Goal: Information Seeking & Learning: Learn about a topic

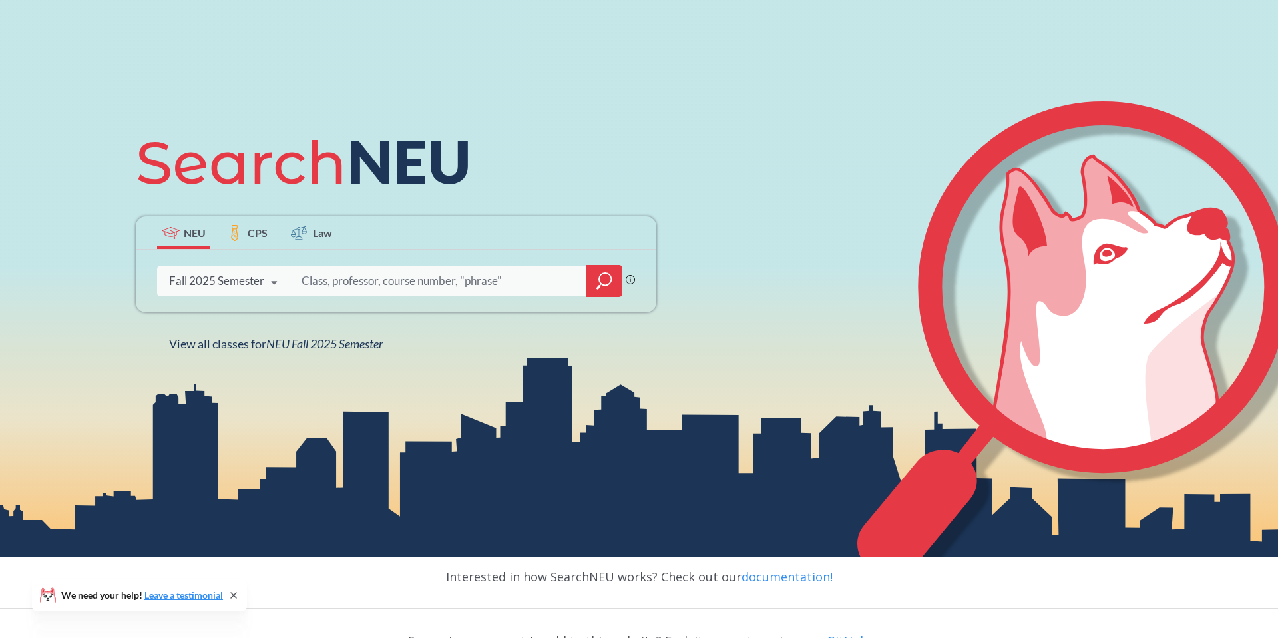
scroll to position [182, 0]
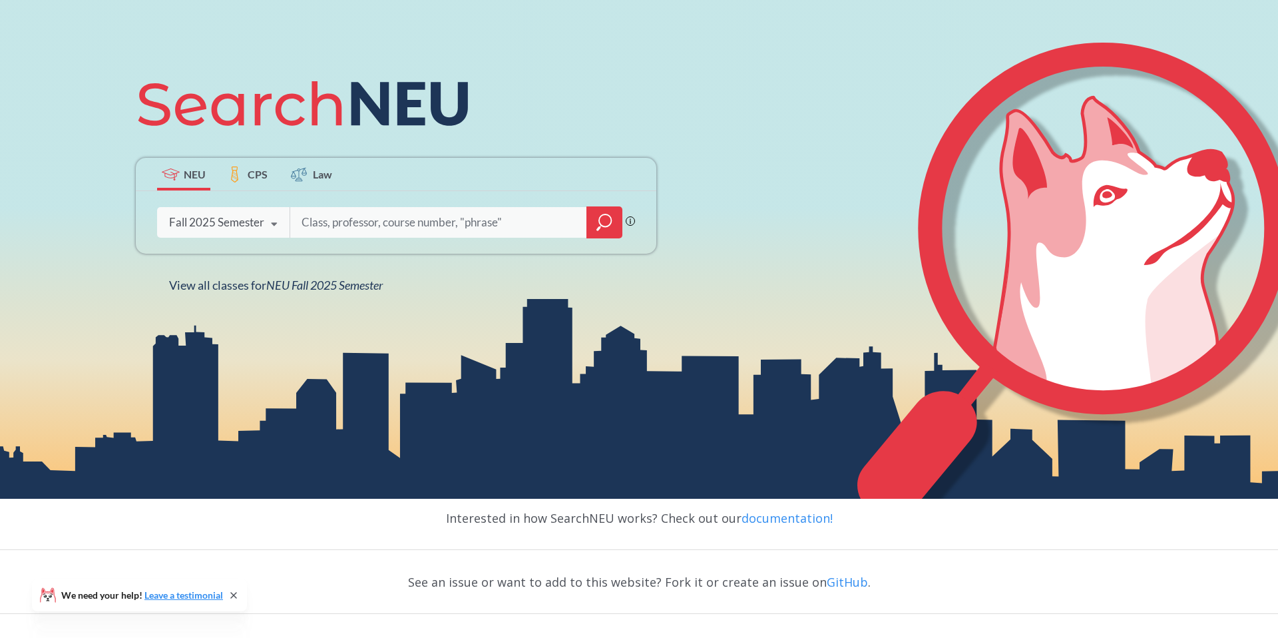
click at [240, 223] on div "Fall 2025 Semester" at bounding box center [216, 222] width 95 height 15
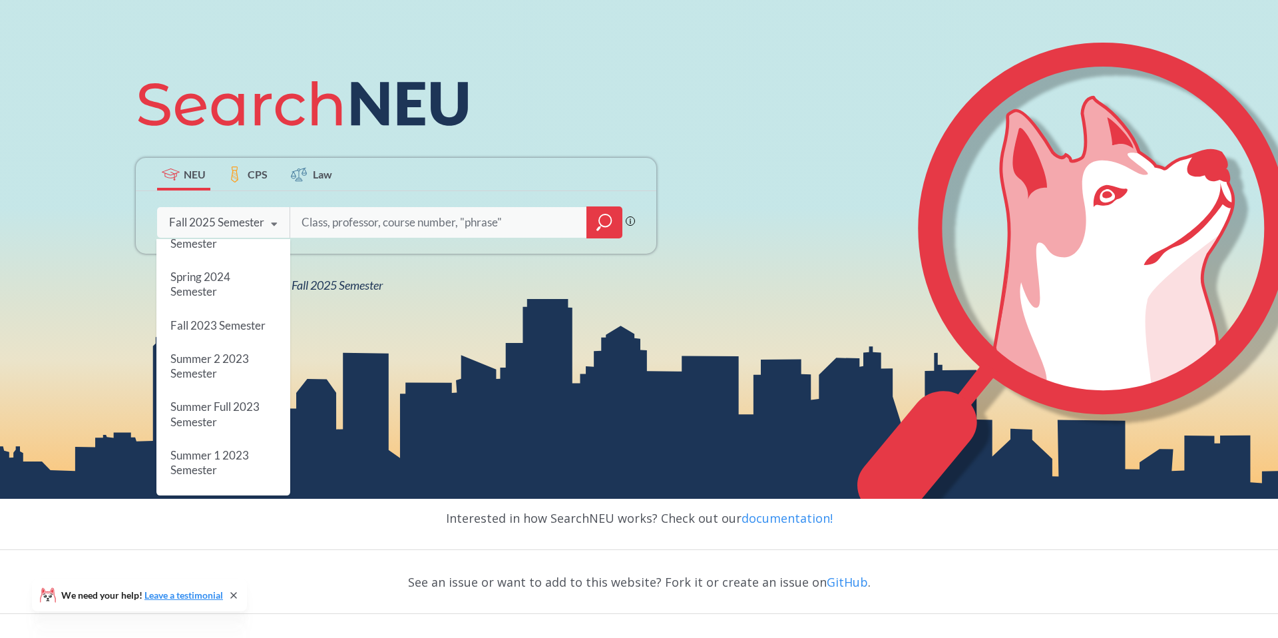
scroll to position [442, 0]
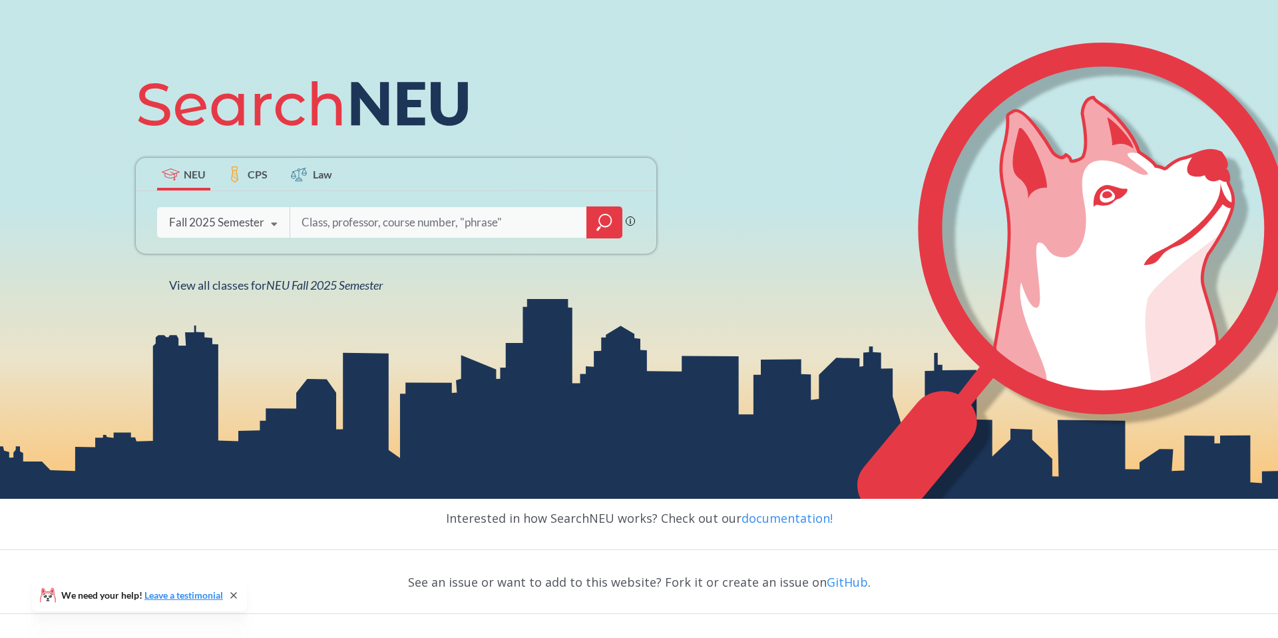
click at [362, 220] on input "search" at bounding box center [438, 222] width 277 height 28
type input "CS"
click at [613, 224] on div at bounding box center [604, 222] width 36 height 32
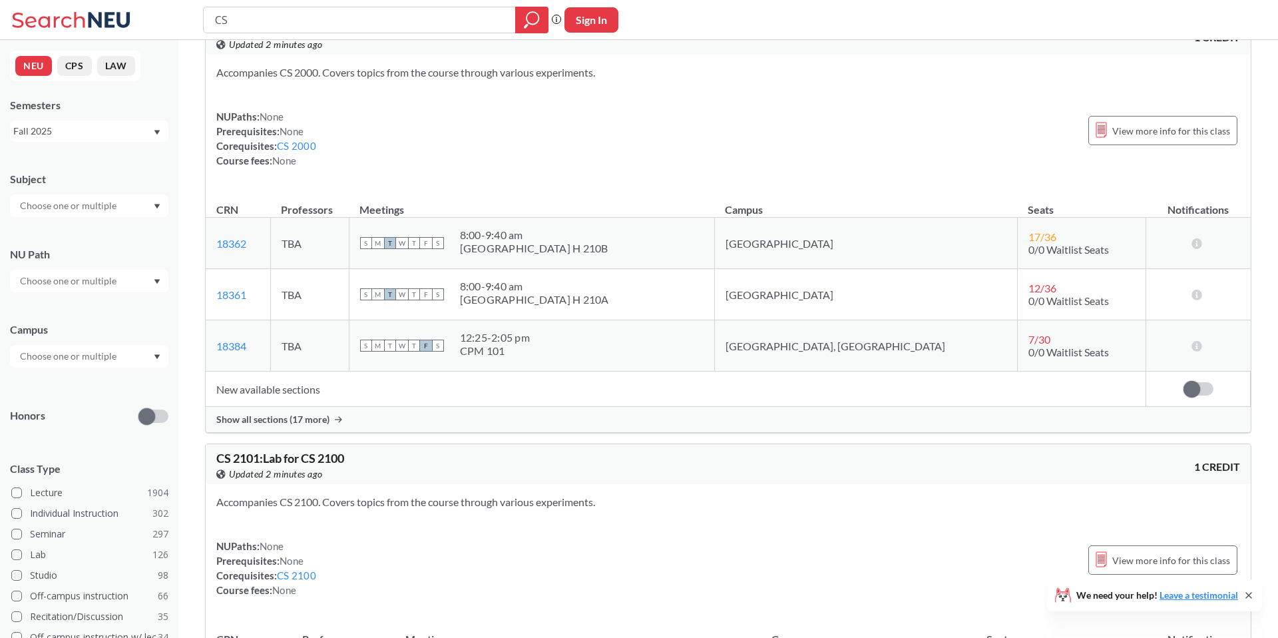
click at [95, 363] on input "text" at bounding box center [69, 356] width 112 height 16
click at [87, 425] on div "Online ( 684 )" at bounding box center [92, 422] width 150 height 15
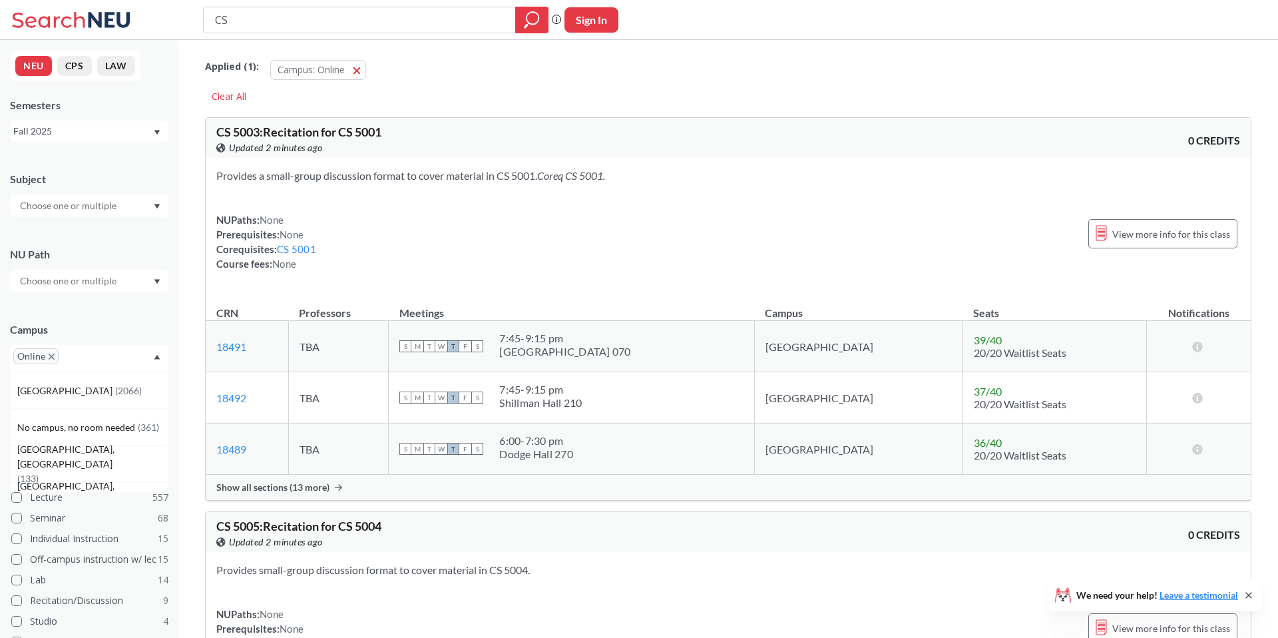
click at [123, 279] on div at bounding box center [89, 281] width 158 height 23
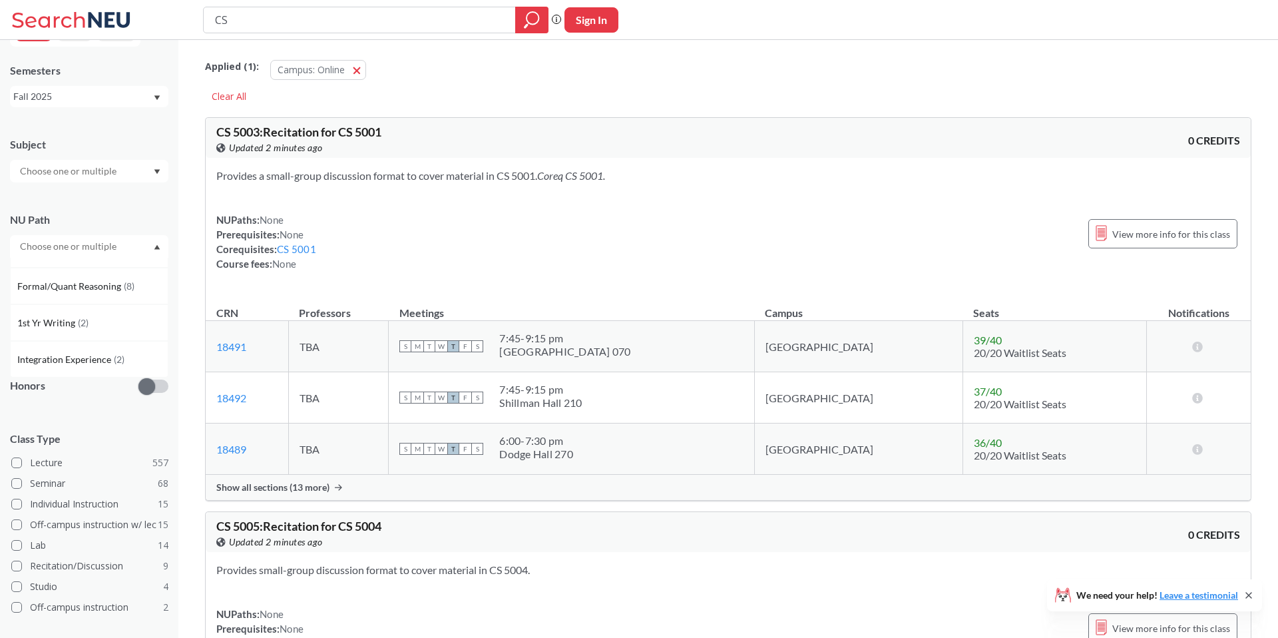
scroll to position [45, 0]
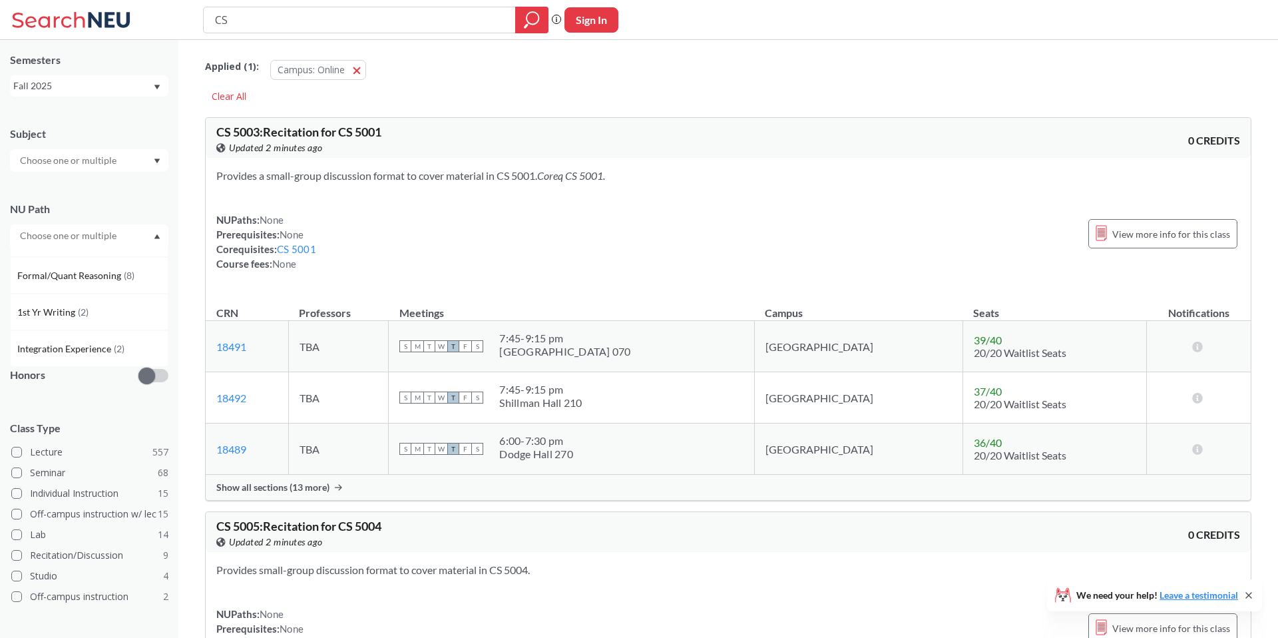
click at [150, 181] on div "Subject NU Path Writing Intensive ( 31 ) Capstone Experience ( 21 ) Societies/I…" at bounding box center [89, 417] width 158 height 608
click at [136, 156] on div at bounding box center [89, 160] width 158 height 23
click at [106, 226] on div "CS ( 32 )" at bounding box center [92, 220] width 150 height 15
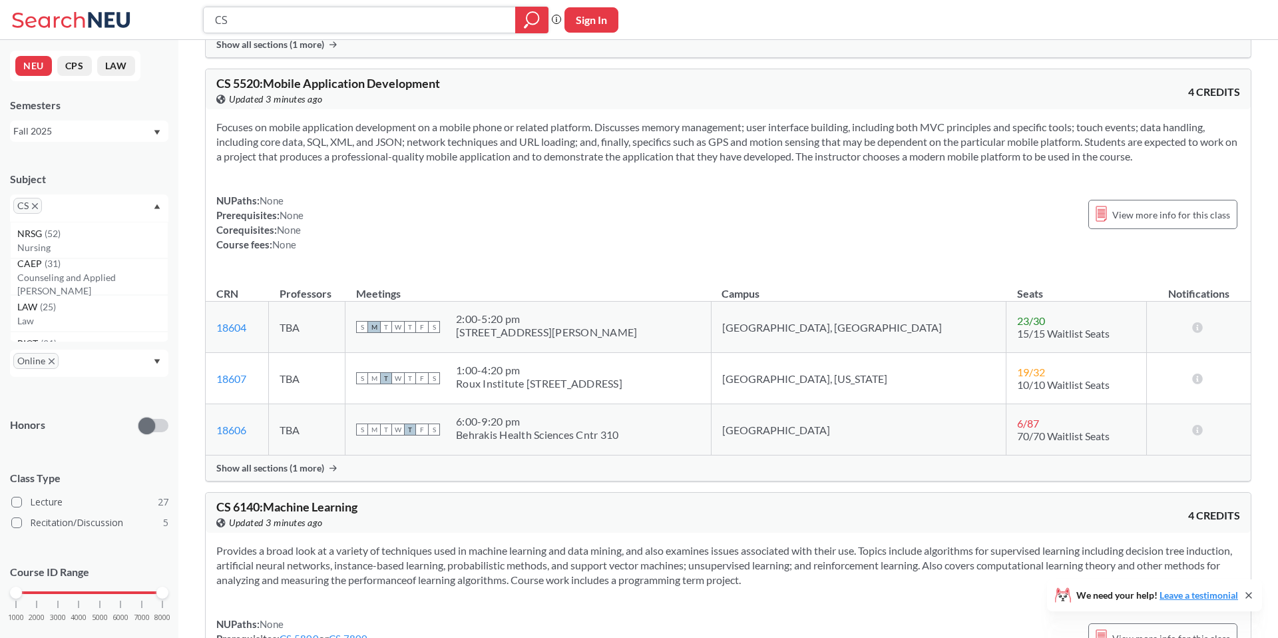
scroll to position [2879, 0]
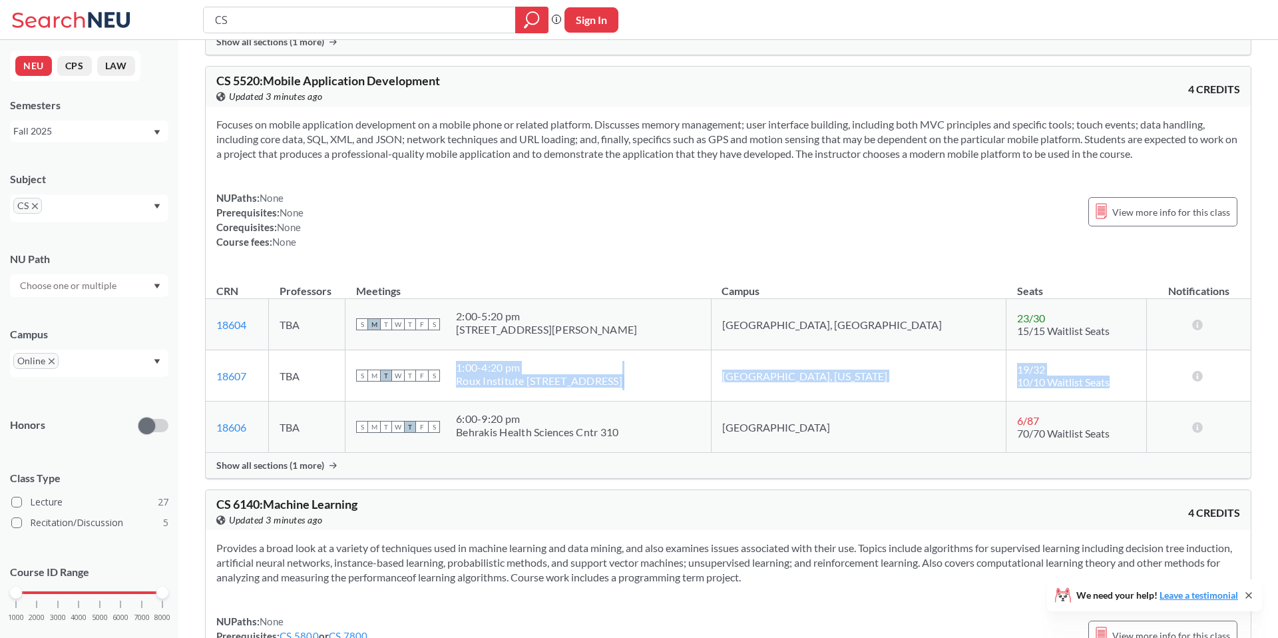
drag, startPoint x: 720, startPoint y: 380, endPoint x: 1068, endPoint y: 376, distance: 348.1
click at [1068, 376] on tr "18607 View this section on Banner. TBA S M T W T F S 1:00 - 4:20 pm Roux Instit…" at bounding box center [728, 375] width 1045 height 51
click at [1068, 376] on td "19 / 32 10/10 Waitlist Seats" at bounding box center [1076, 375] width 140 height 51
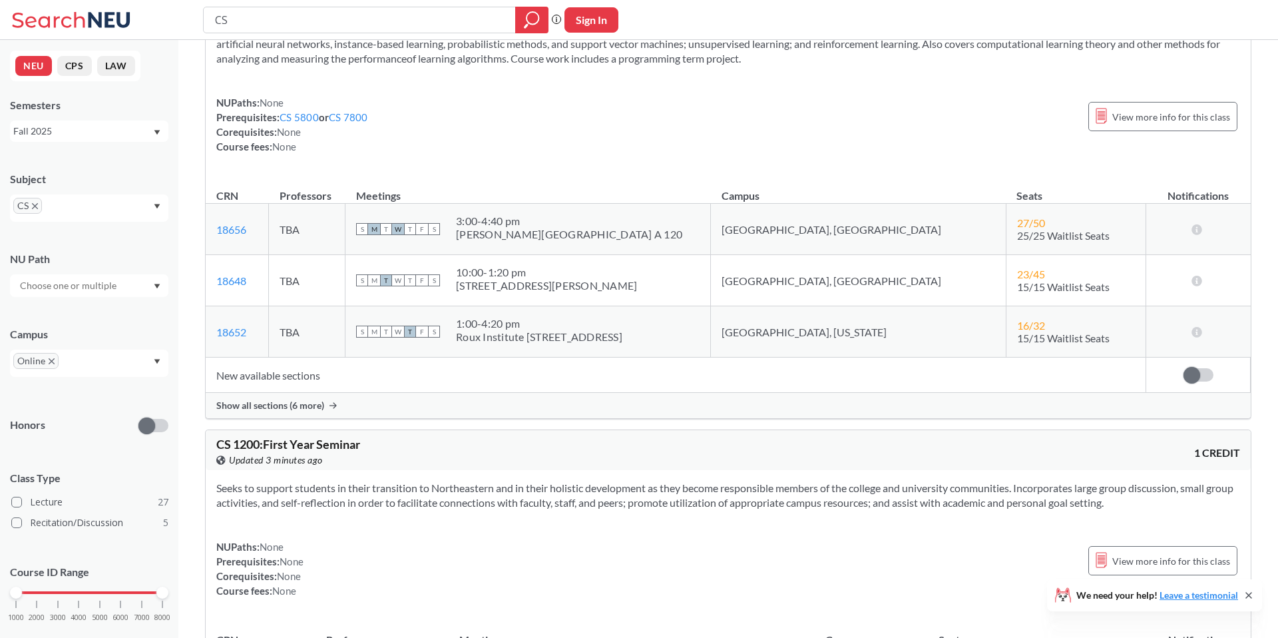
scroll to position [3409, 0]
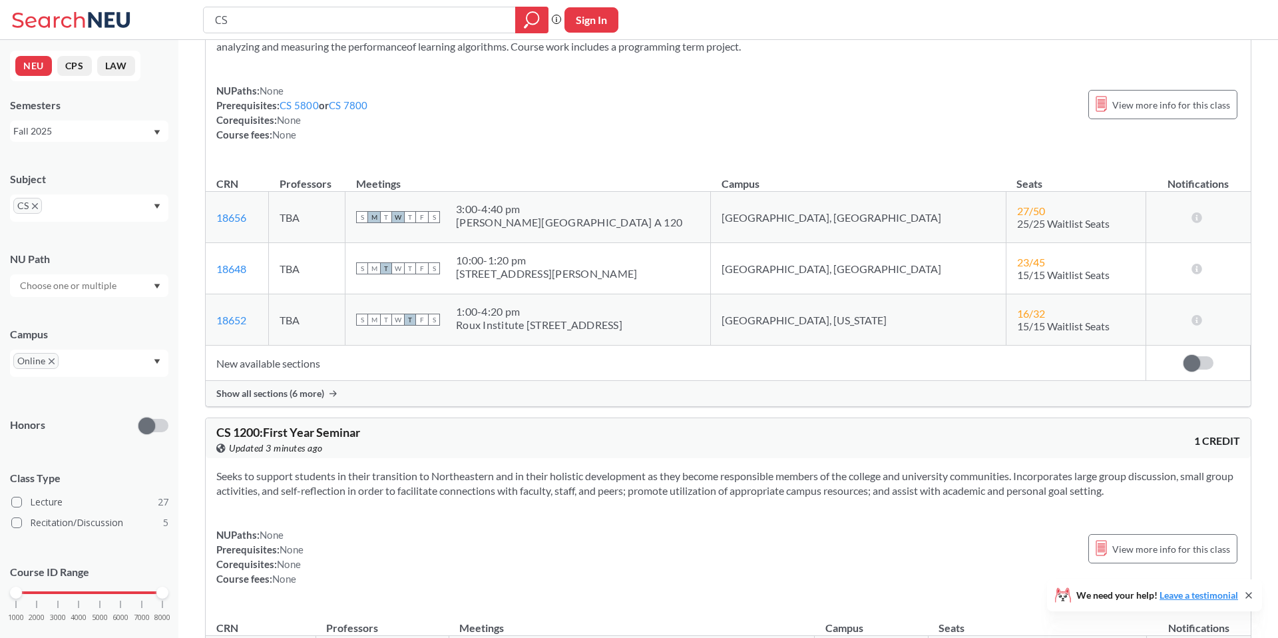
click at [293, 363] on td "New available sections" at bounding box center [676, 362] width 940 height 35
click at [293, 396] on span "Show all sections (6 more)" at bounding box center [270, 393] width 108 height 12
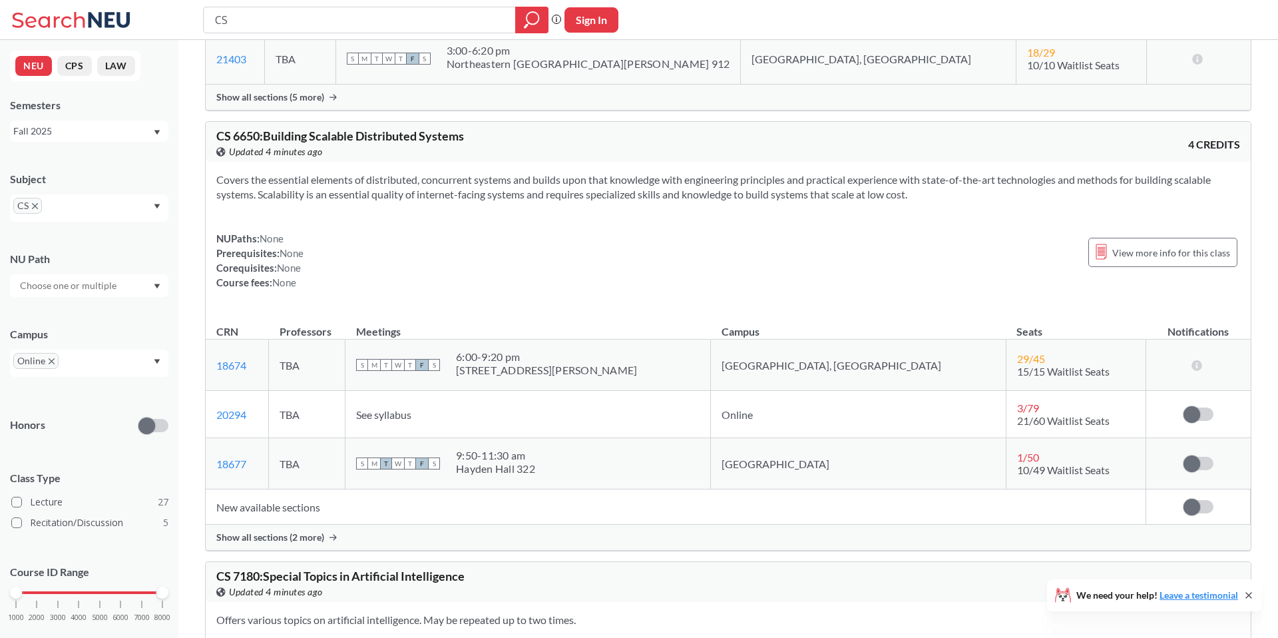
scroll to position [5522, 0]
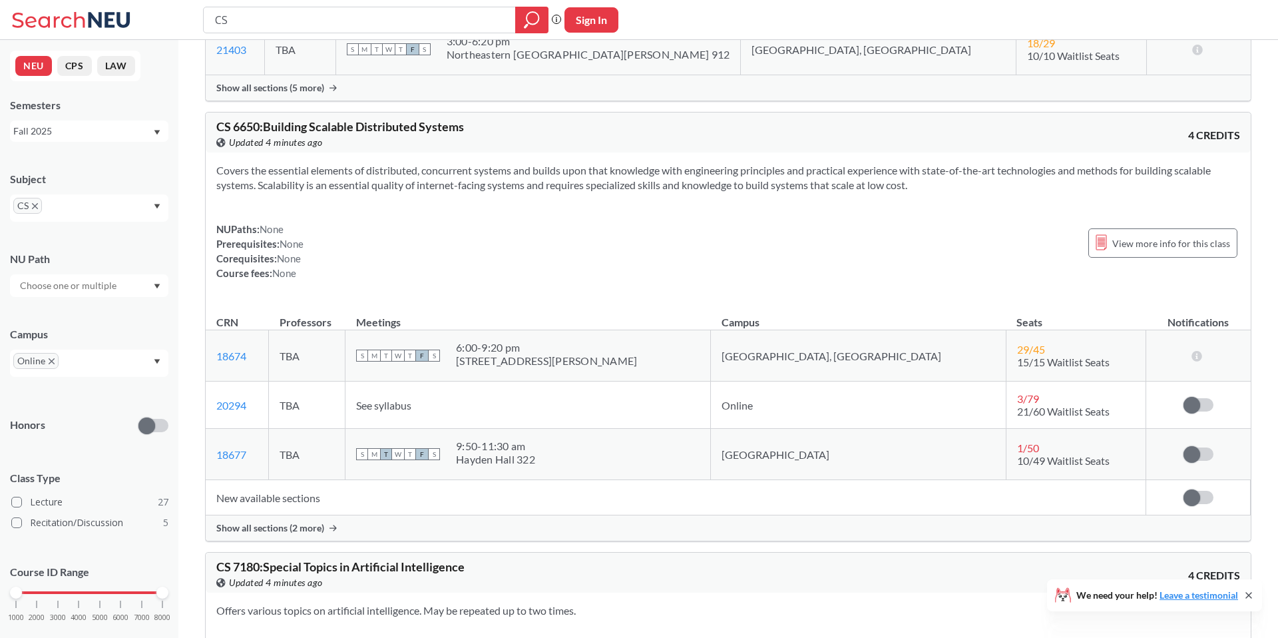
click at [320, 532] on span "Show all sections (2 more)" at bounding box center [270, 528] width 108 height 12
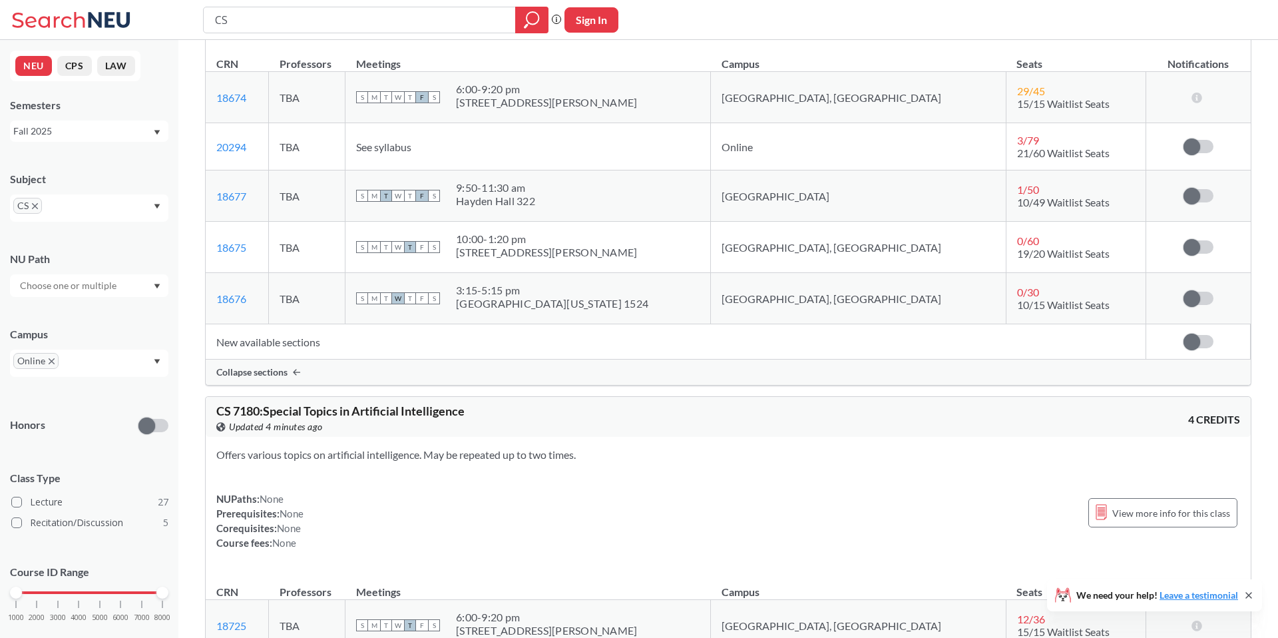
scroll to position [5791, 0]
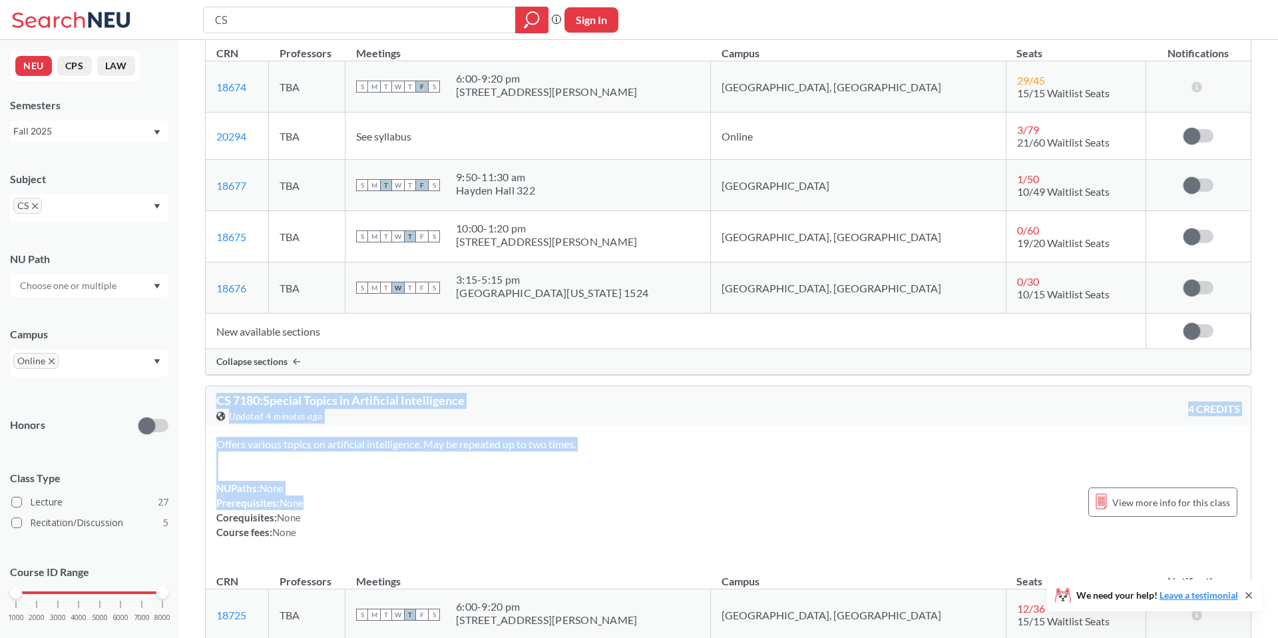
drag, startPoint x: 384, startPoint y: 508, endPoint x: 622, endPoint y: 348, distance: 286.3
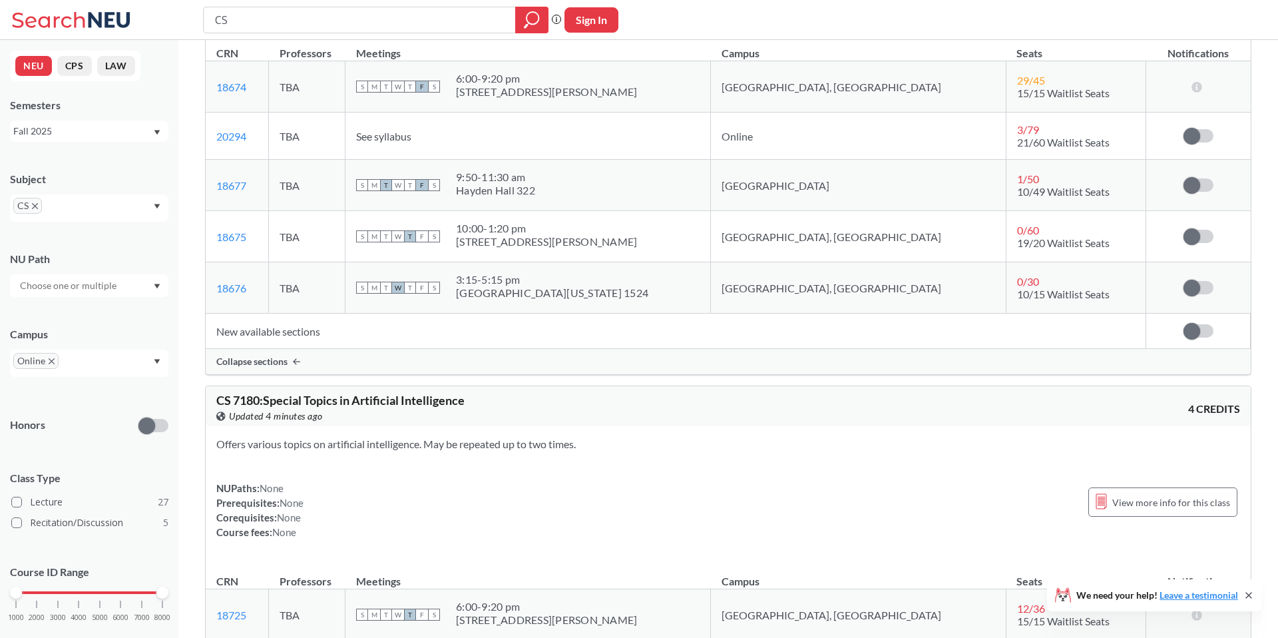
click at [522, 398] on div "CS 7180 : Special Topics in Artificial Intelligence View this course on Banner.…" at bounding box center [472, 408] width 512 height 29
drag, startPoint x: 319, startPoint y: 549, endPoint x: 290, endPoint y: 464, distance: 90.1
click at [290, 463] on div "Offers various topics on artificial intelligence. May be repeated up to two tim…" at bounding box center [728, 493] width 1045 height 134
click at [322, 528] on div "NUPaths: None Prerequisites: None Corequisites: None Course fees: None View mor…" at bounding box center [728, 510] width 1024 height 59
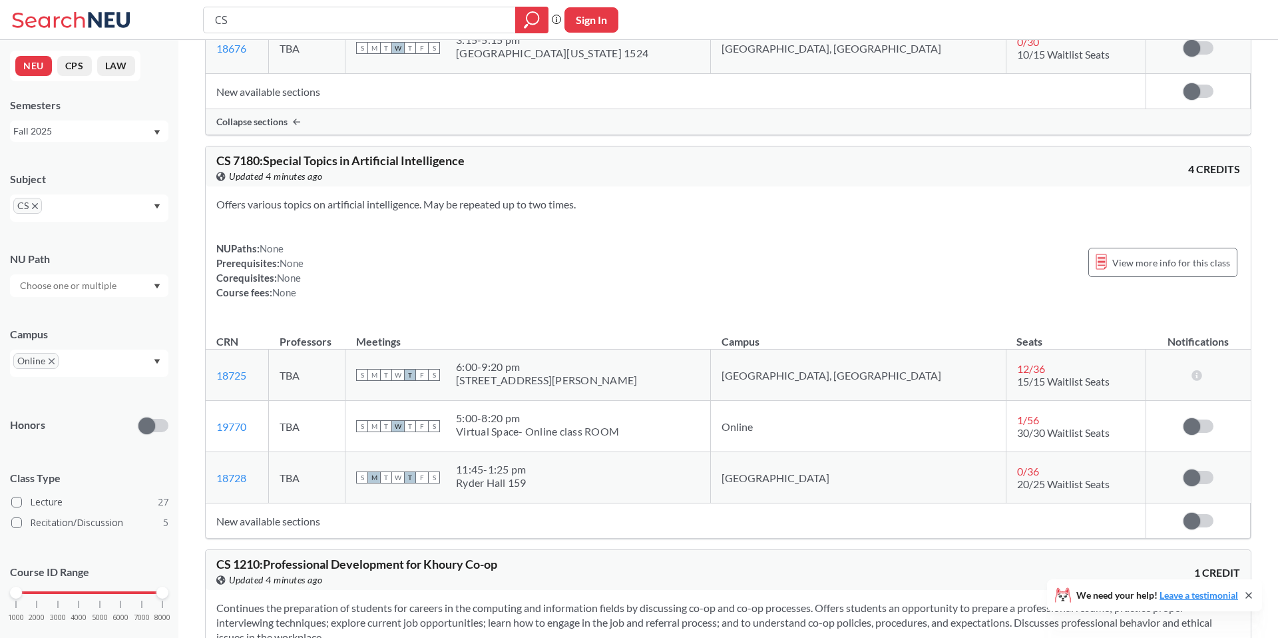
scroll to position [6063, 0]
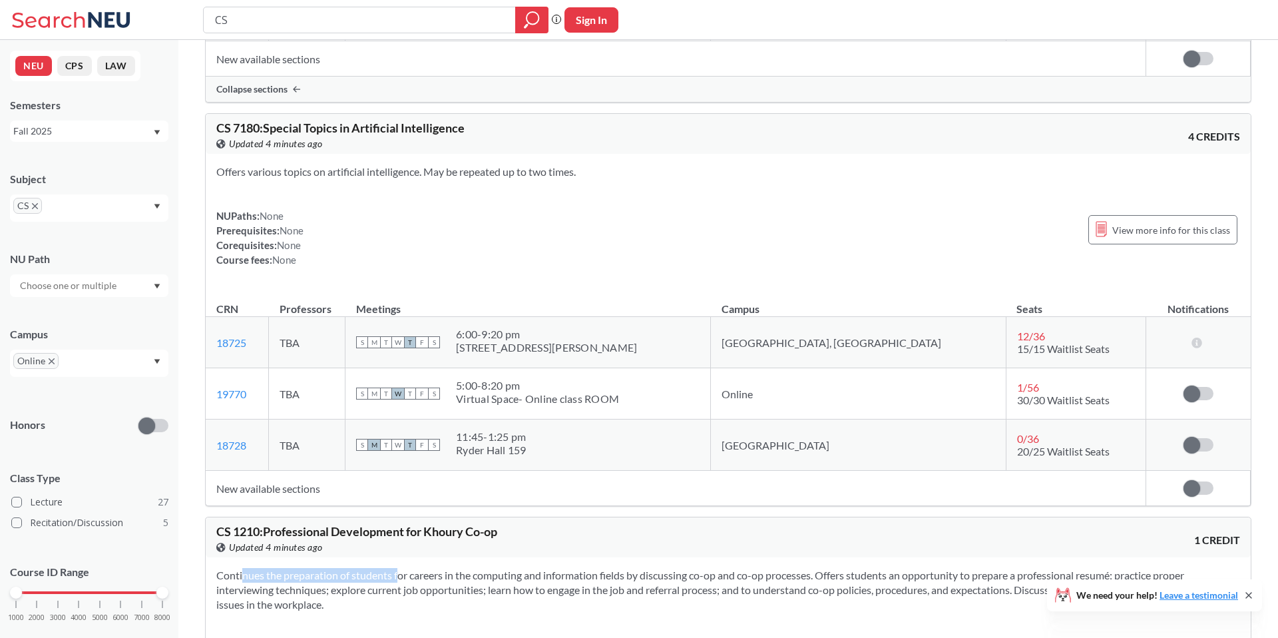
drag, startPoint x: 337, startPoint y: 566, endPoint x: 385, endPoint y: 572, distance: 48.3
click at [384, 572] on div "Continues the preparation of students for careers in the computing and informat…" at bounding box center [728, 639] width 1045 height 164
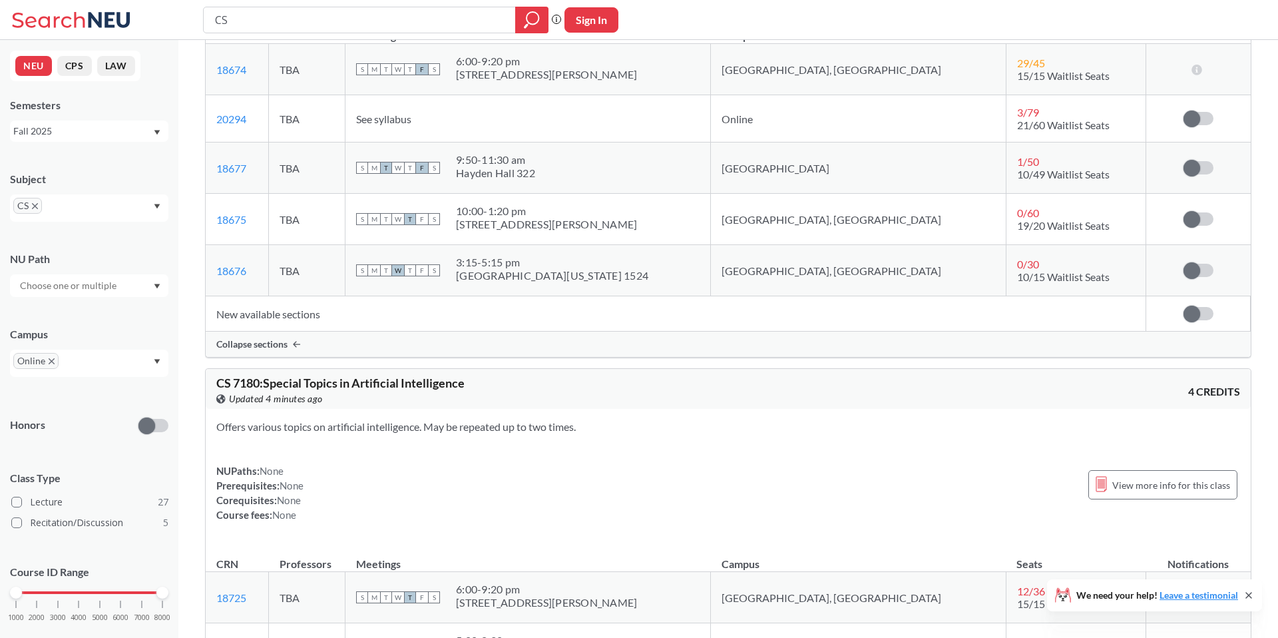
scroll to position [5763, 0]
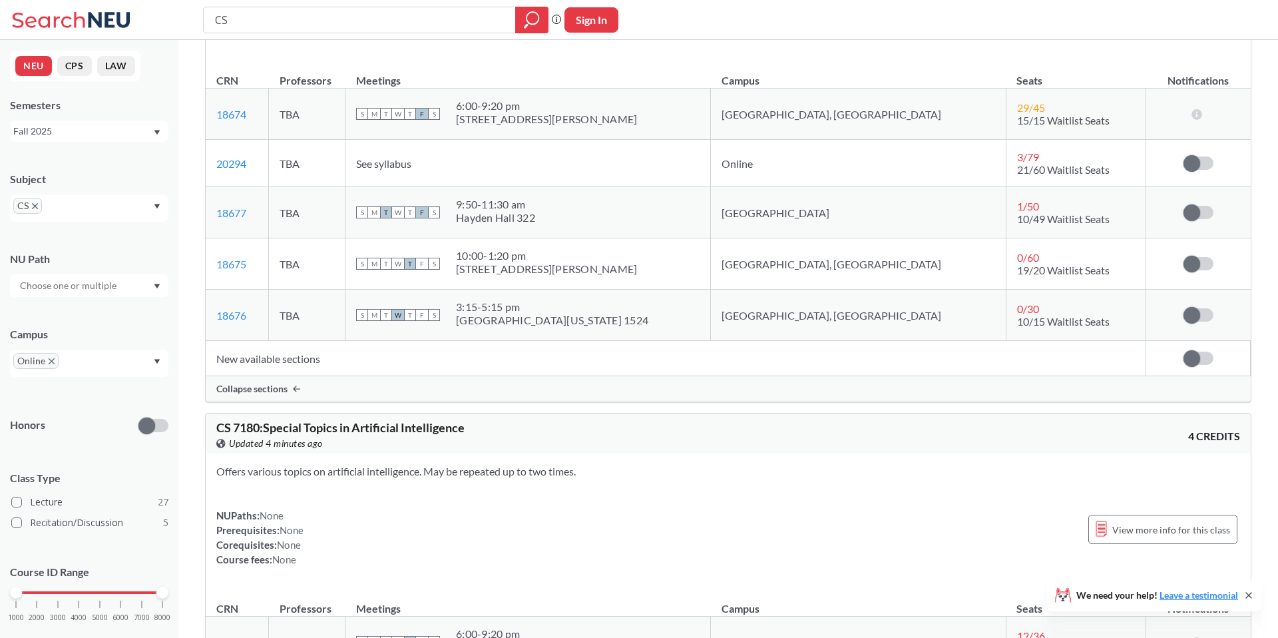
click at [401, 477] on section "Offers various topics on artificial intelligence. May be repeated up to two tim…" at bounding box center [728, 471] width 1024 height 15
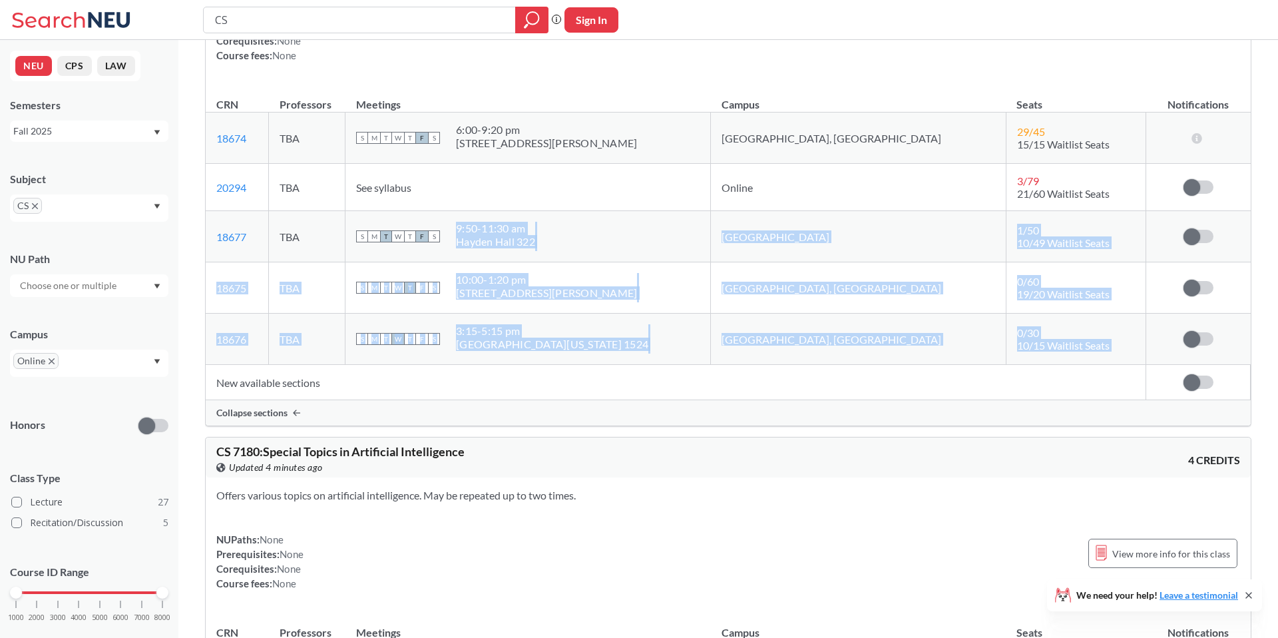
drag, startPoint x: 628, startPoint y: 218, endPoint x: 598, endPoint y: 368, distance: 152.9
click at [598, 367] on table "CRN Professors Meetings Campus Seats Notifications 18674 View this section on B…" at bounding box center [728, 242] width 1045 height 316
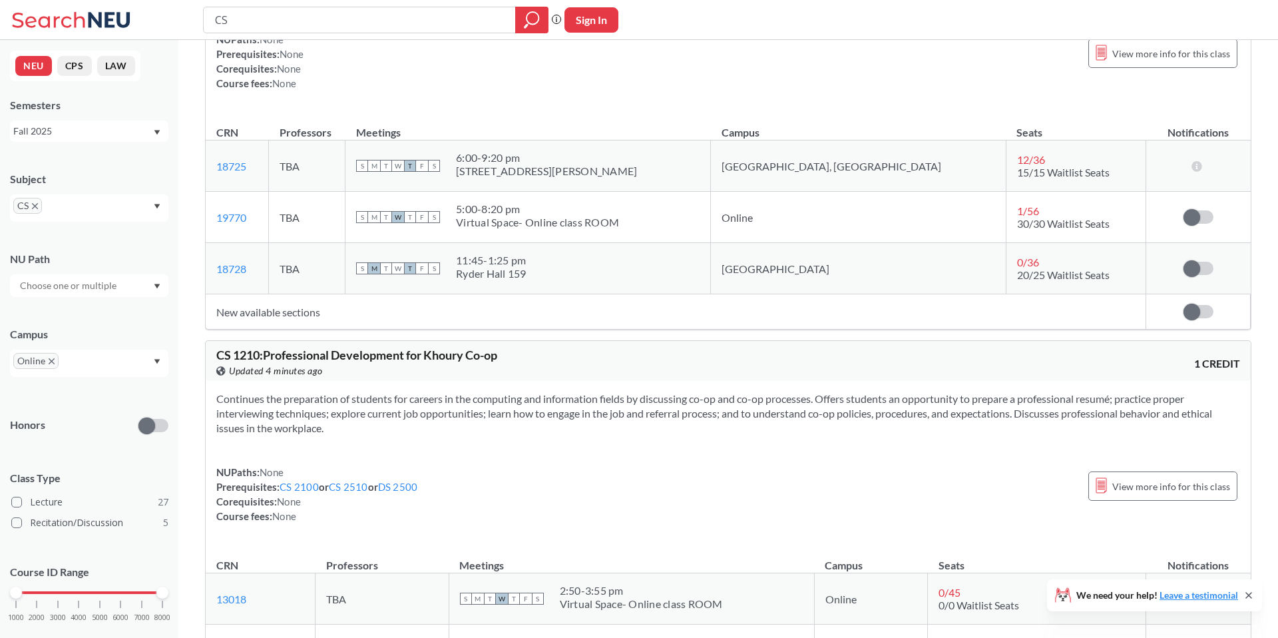
click at [587, 379] on div "CS 1210 : Professional Development for [PERSON_NAME] Co-op View this course on …" at bounding box center [728, 361] width 1045 height 40
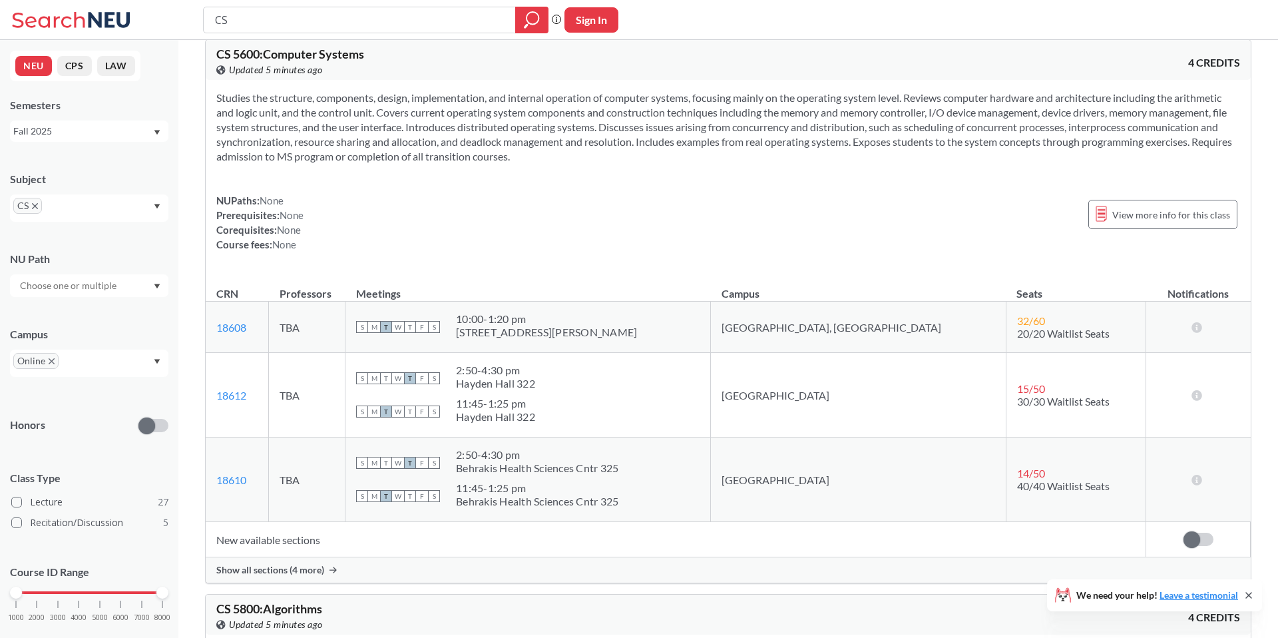
scroll to position [9051, 0]
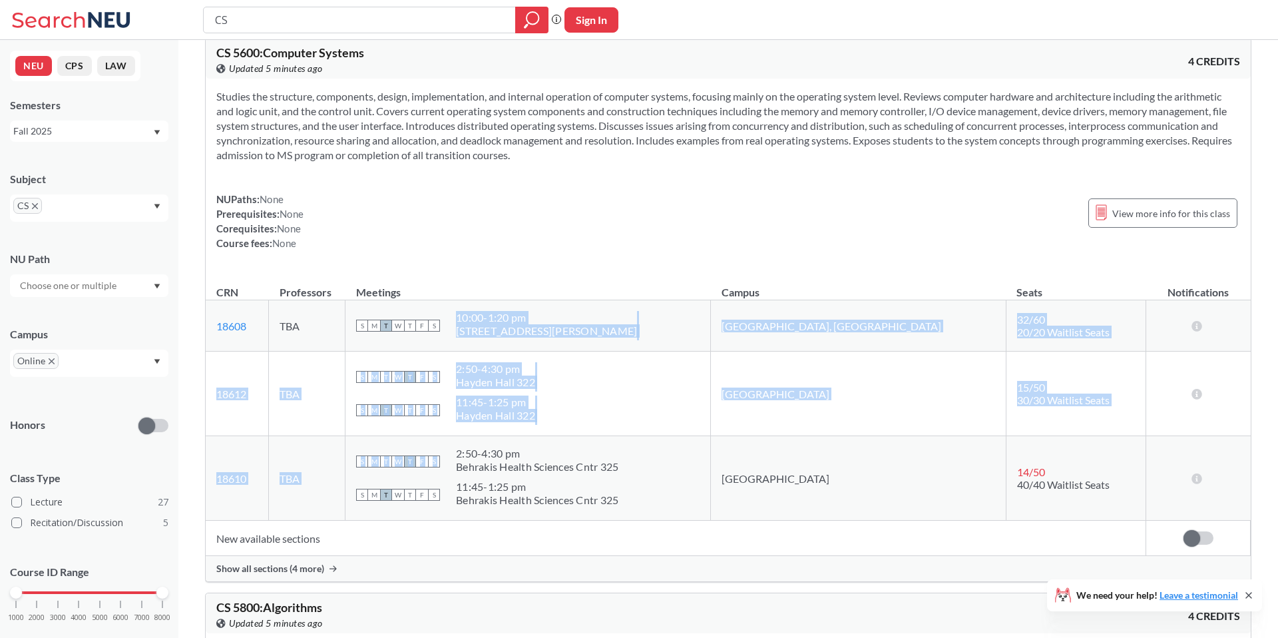
drag, startPoint x: 734, startPoint y: 345, endPoint x: 579, endPoint y: 467, distance: 197.6
click at [580, 467] on tbody "18608 View this section on Banner. TBA S M T W T F S 10:00 - 1:20 pm [STREET_AD…" at bounding box center [728, 410] width 1045 height 220
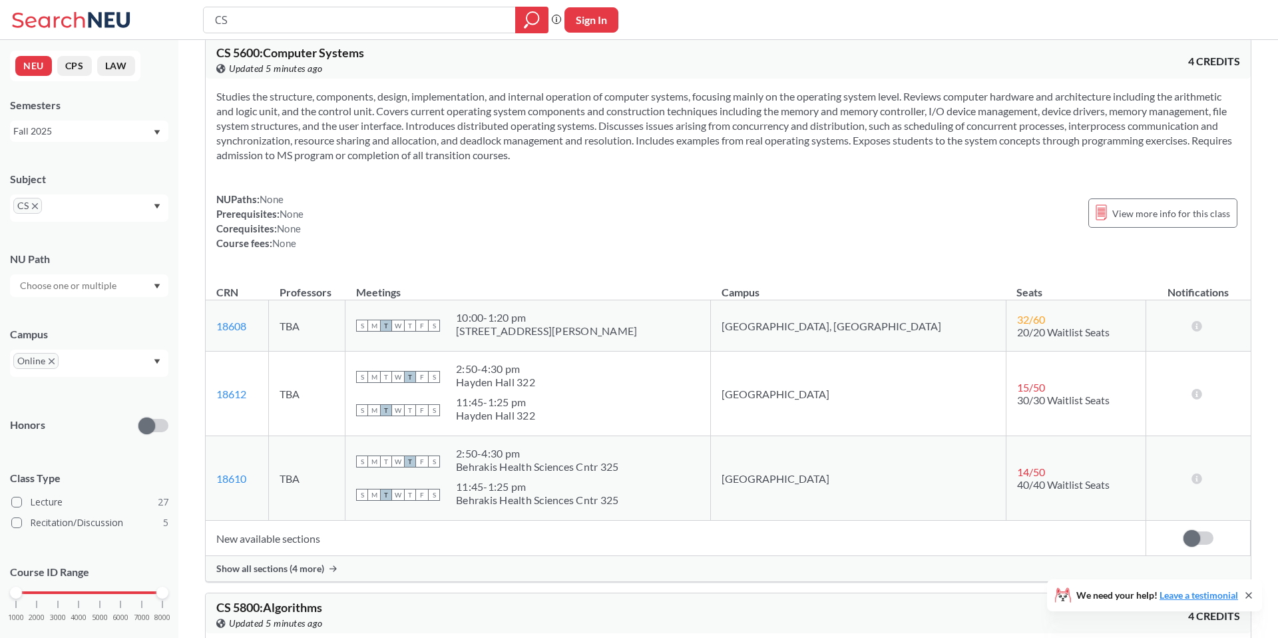
click at [306, 574] on span "Show all sections (4 more)" at bounding box center [270, 568] width 108 height 12
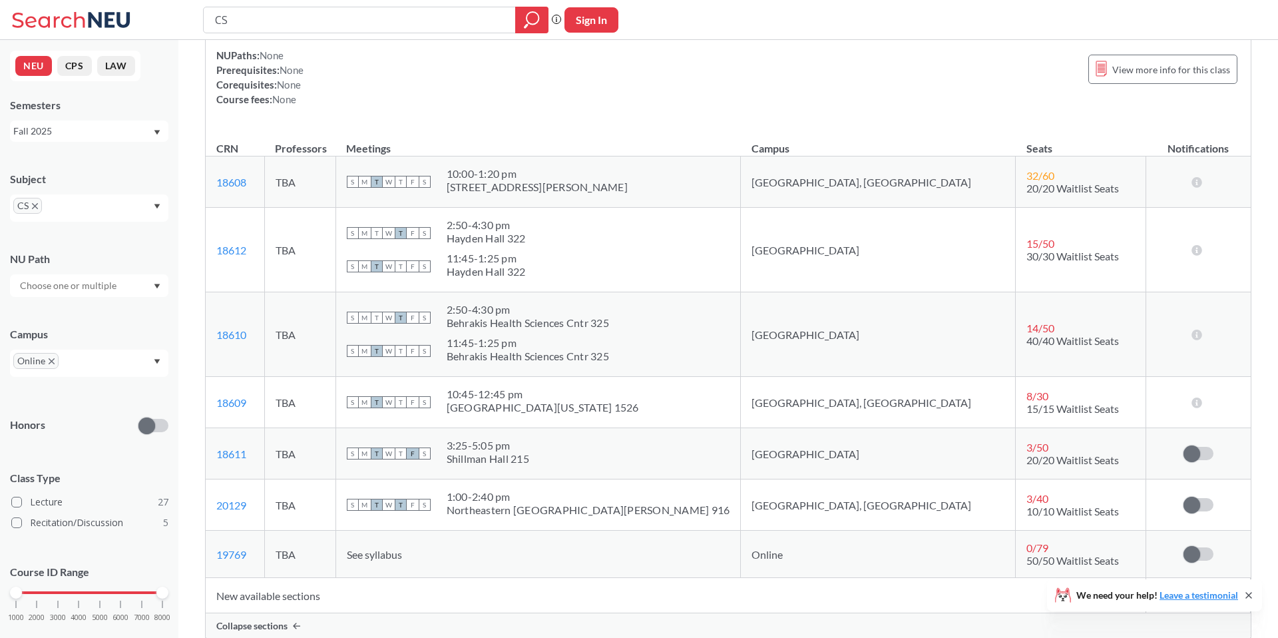
scroll to position [9203, 0]
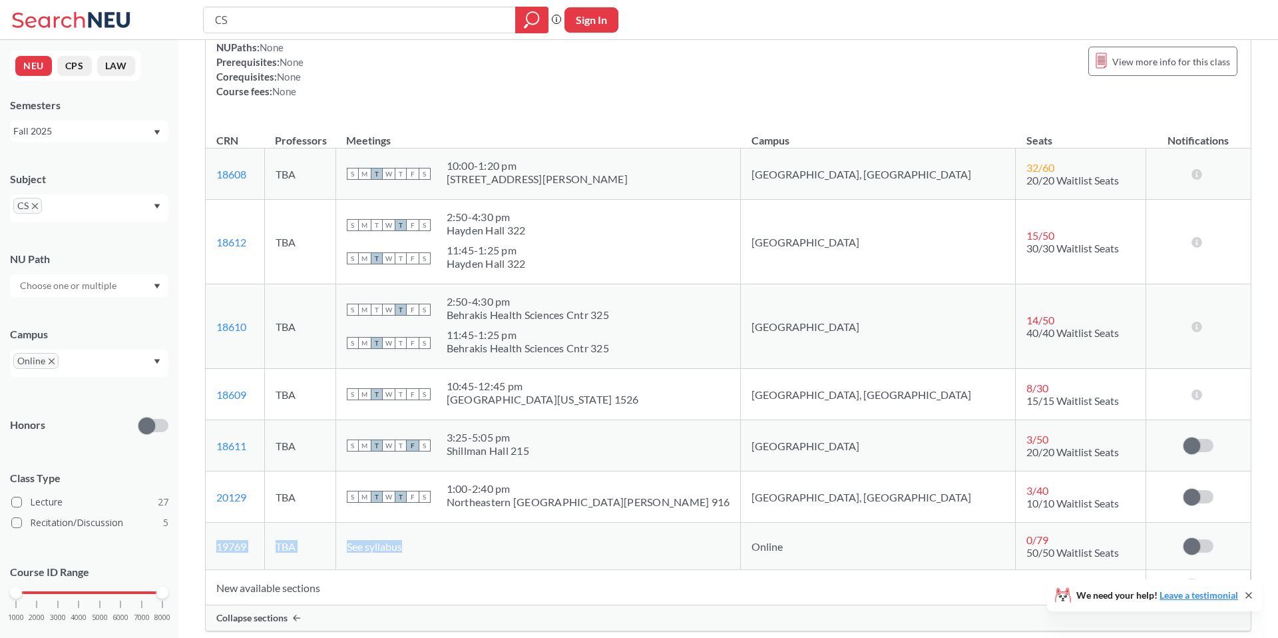
drag, startPoint x: 537, startPoint y: 566, endPoint x: 282, endPoint y: 548, distance: 255.6
click at [282, 548] on tr "19769 View this section on Banner. TBA See syllabus Online 0 / 79 50/50 Waitlis…" at bounding box center [728, 545] width 1045 height 47
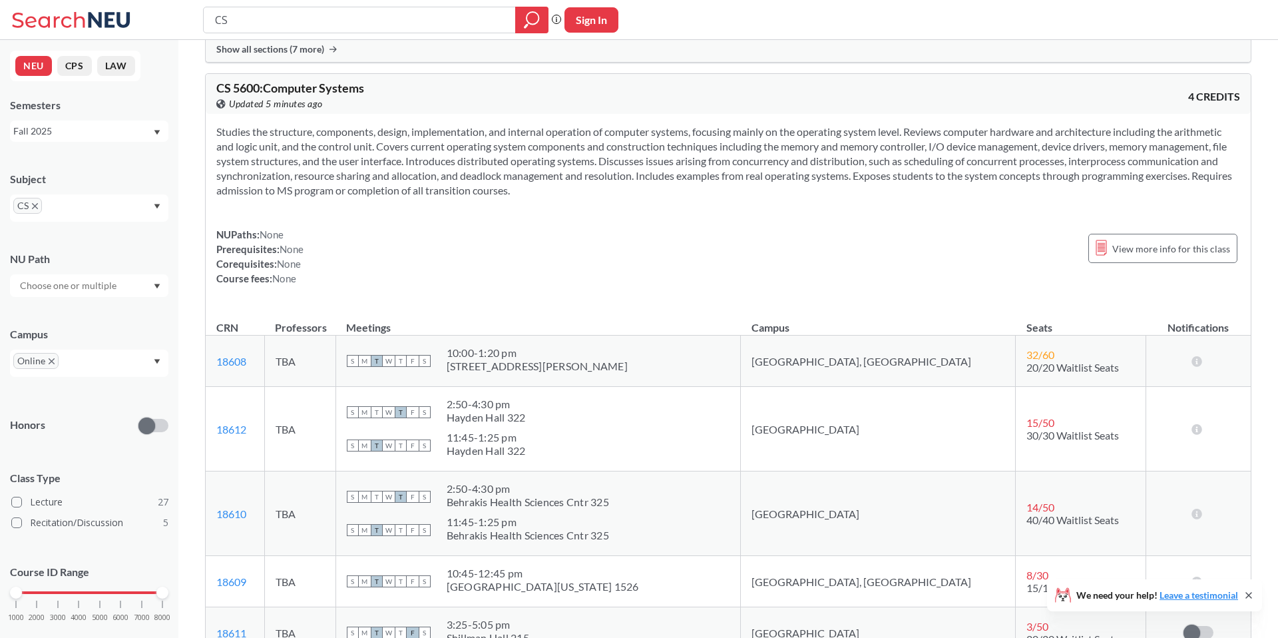
scroll to position [8899, 0]
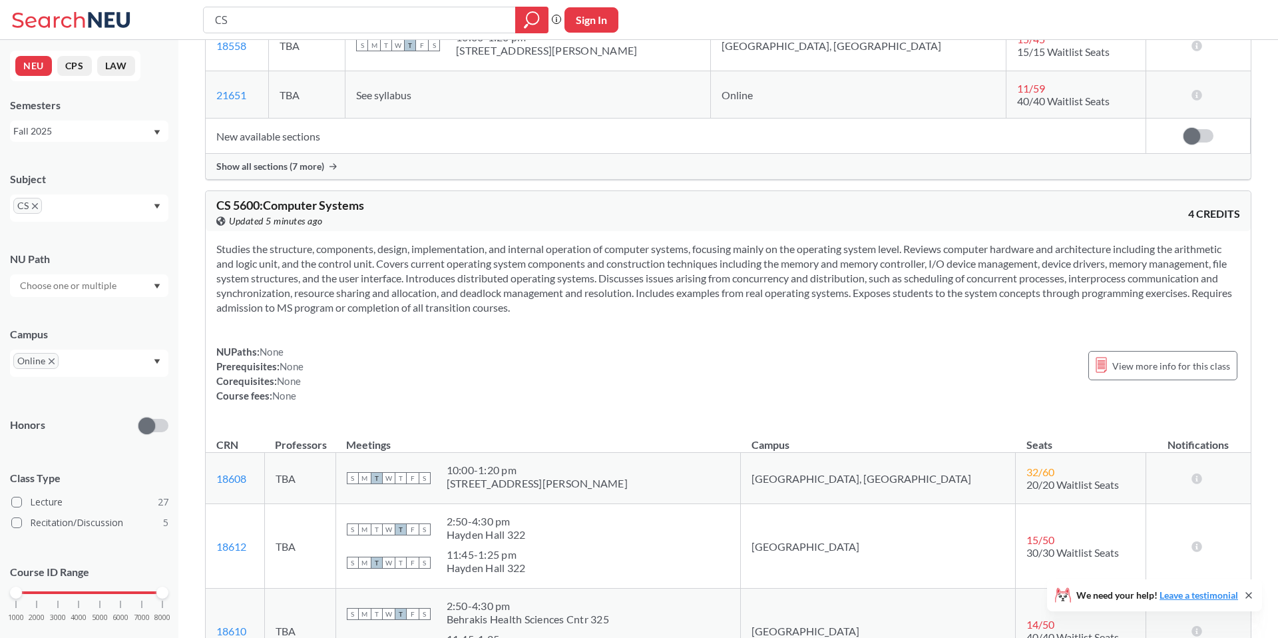
drag, startPoint x: 579, startPoint y: 321, endPoint x: 381, endPoint y: 380, distance: 206.2
click at [381, 381] on div "Studies the structure, components, design, implementation, and internal operati…" at bounding box center [728, 327] width 1045 height 193
click at [399, 403] on div "NUPaths: None Prerequisites: None Corequisites: None Course fees: None View mor…" at bounding box center [728, 373] width 1024 height 59
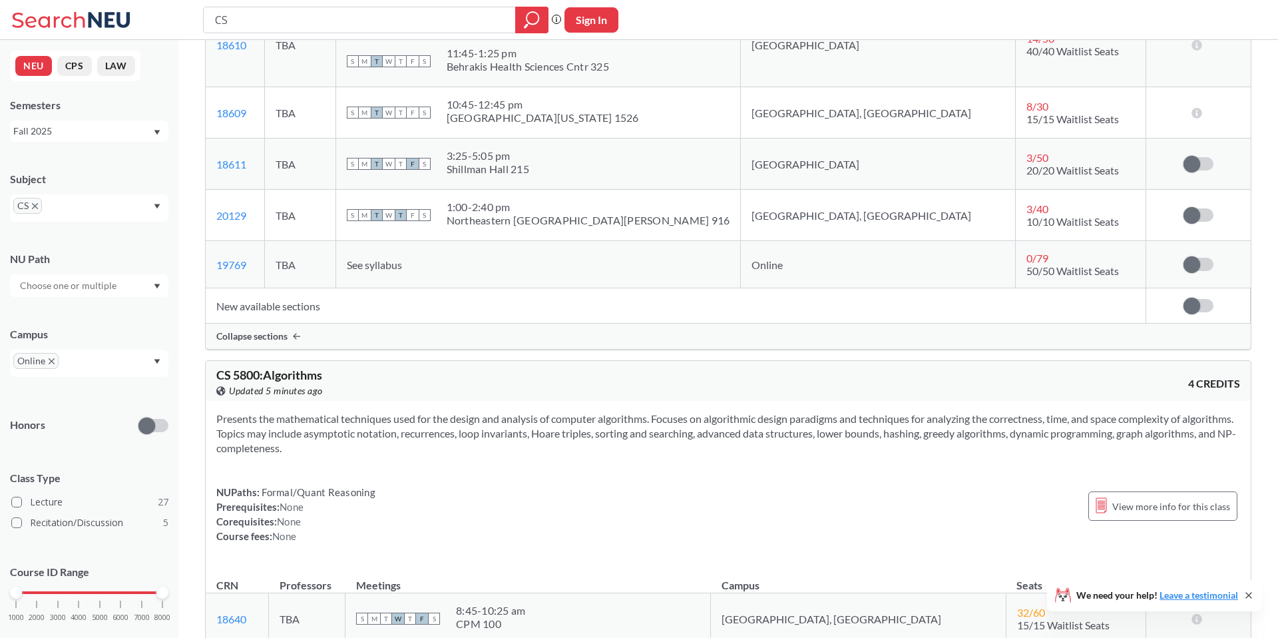
scroll to position [9433, 0]
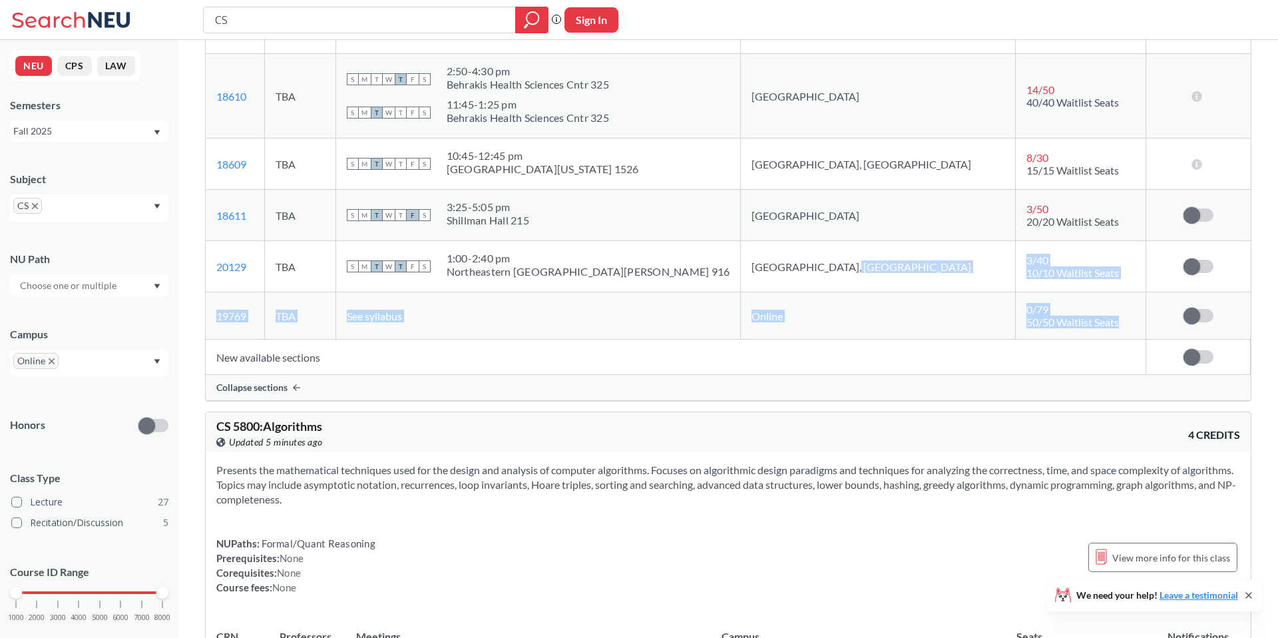
drag, startPoint x: 928, startPoint y: 290, endPoint x: 1062, endPoint y: 337, distance: 141.9
click at [1062, 337] on tbody "18608 View this section on Banner. TBA S M T W T F S 10:00 - 1:20 pm [STREET_AD…" at bounding box center [728, 128] width 1045 height 421
click at [1062, 337] on td "0 / 79 50/50 Waitlist Seats" at bounding box center [1081, 315] width 130 height 47
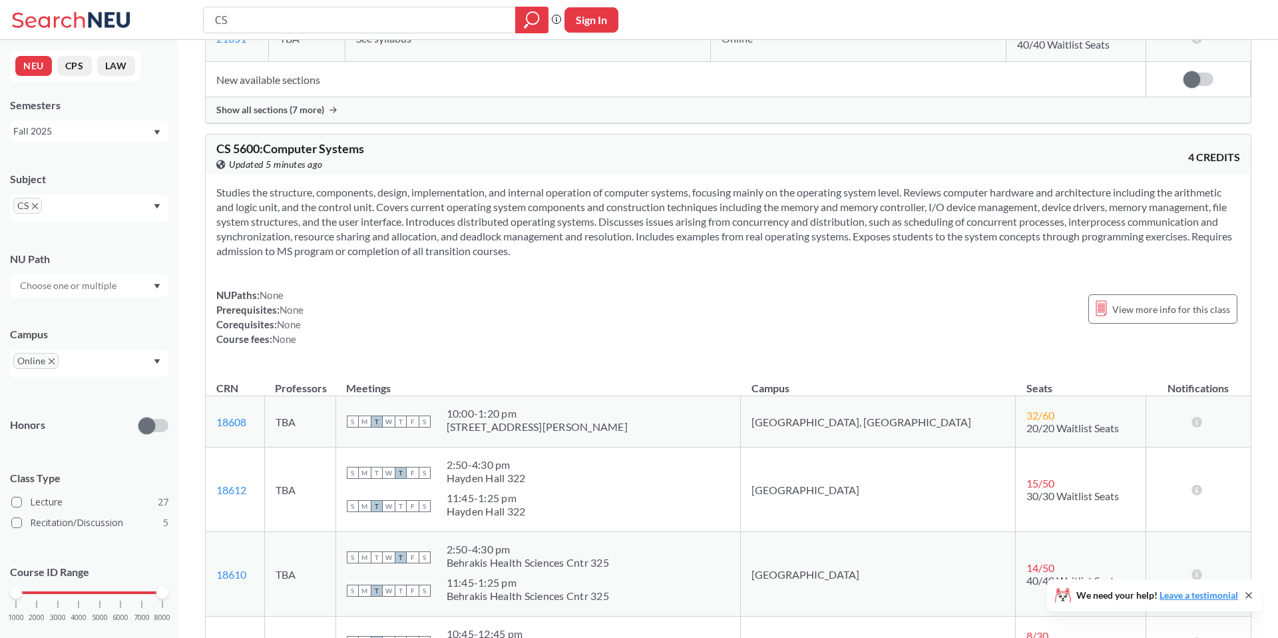
scroll to position [8949, 0]
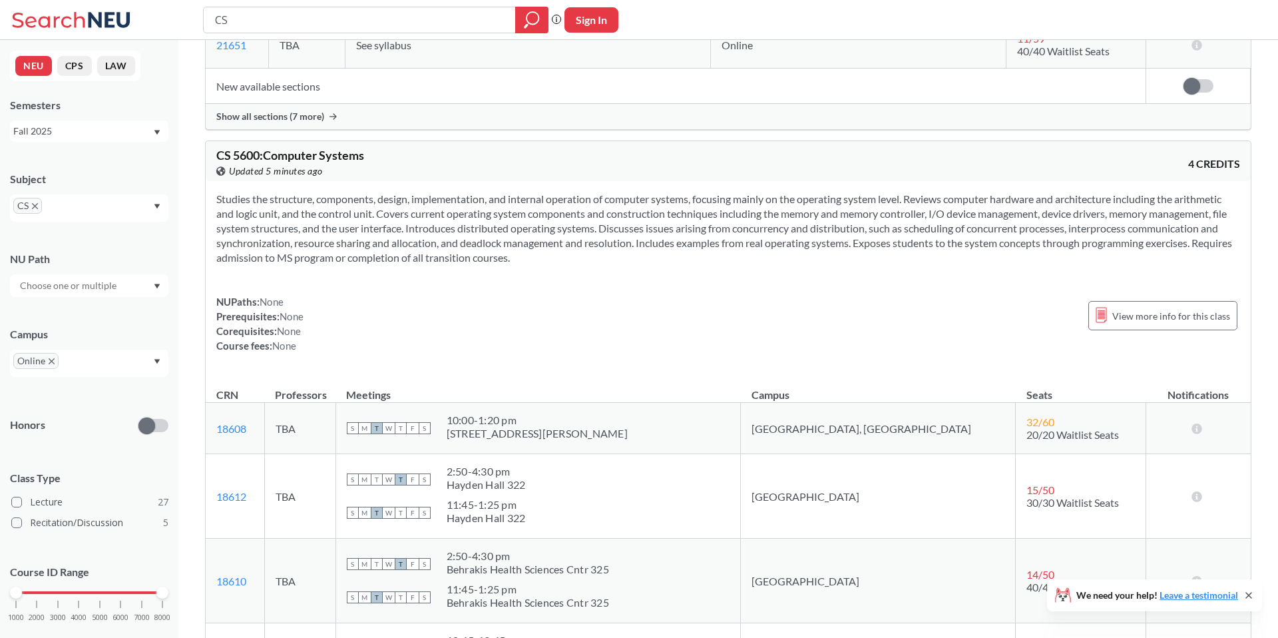
drag, startPoint x: 213, startPoint y: 163, endPoint x: 381, endPoint y: 368, distance: 264.9
click at [381, 368] on div "CS 5600 : Computer Systems View this course on Banner. Updated 5 minutes ago 4 …" at bounding box center [728, 512] width 1046 height 745
click at [381, 368] on div "Studies the structure, components, design, implementation, and internal operati…" at bounding box center [728, 277] width 1045 height 193
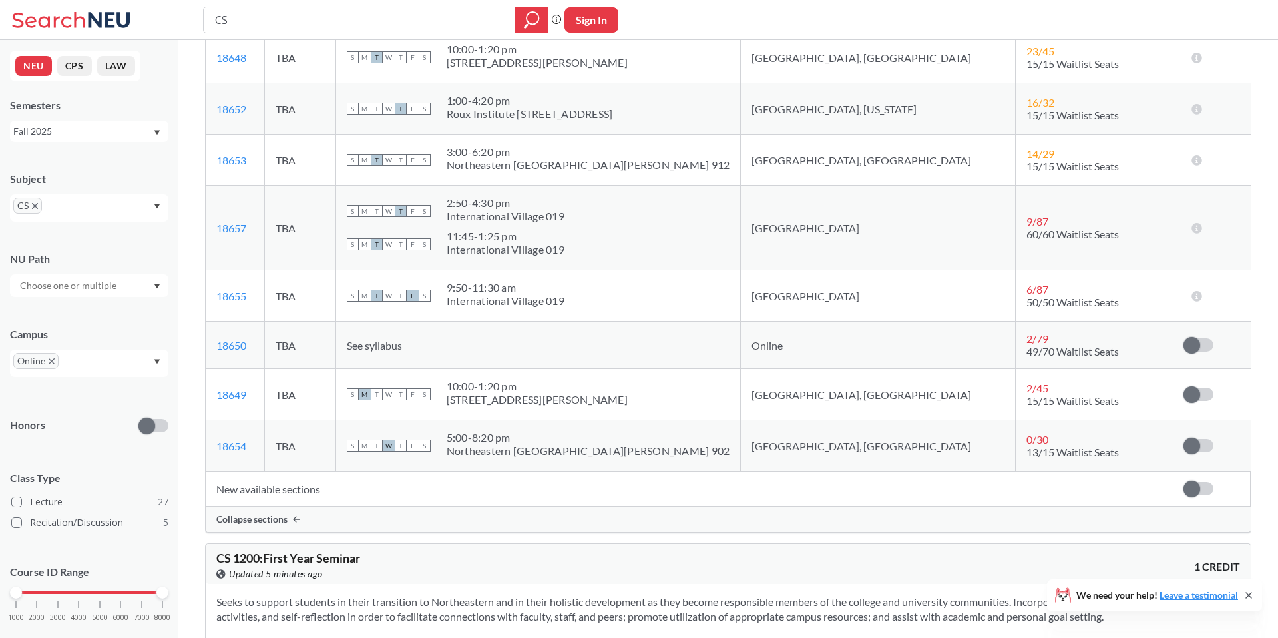
scroll to position [3766, 0]
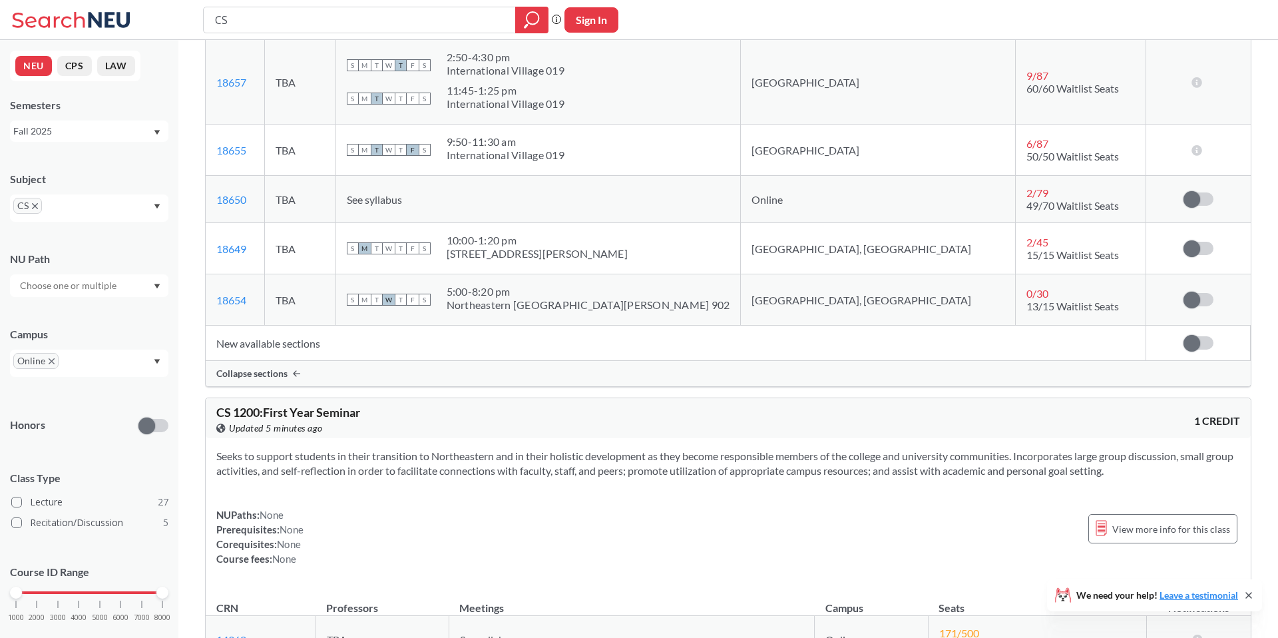
click at [298, 357] on td "New available sections" at bounding box center [676, 342] width 940 height 35
drag, startPoint x: 290, startPoint y: 375, endPoint x: 409, endPoint y: 347, distance: 123.0
click at [409, 347] on td "New available sections" at bounding box center [676, 342] width 940 height 35
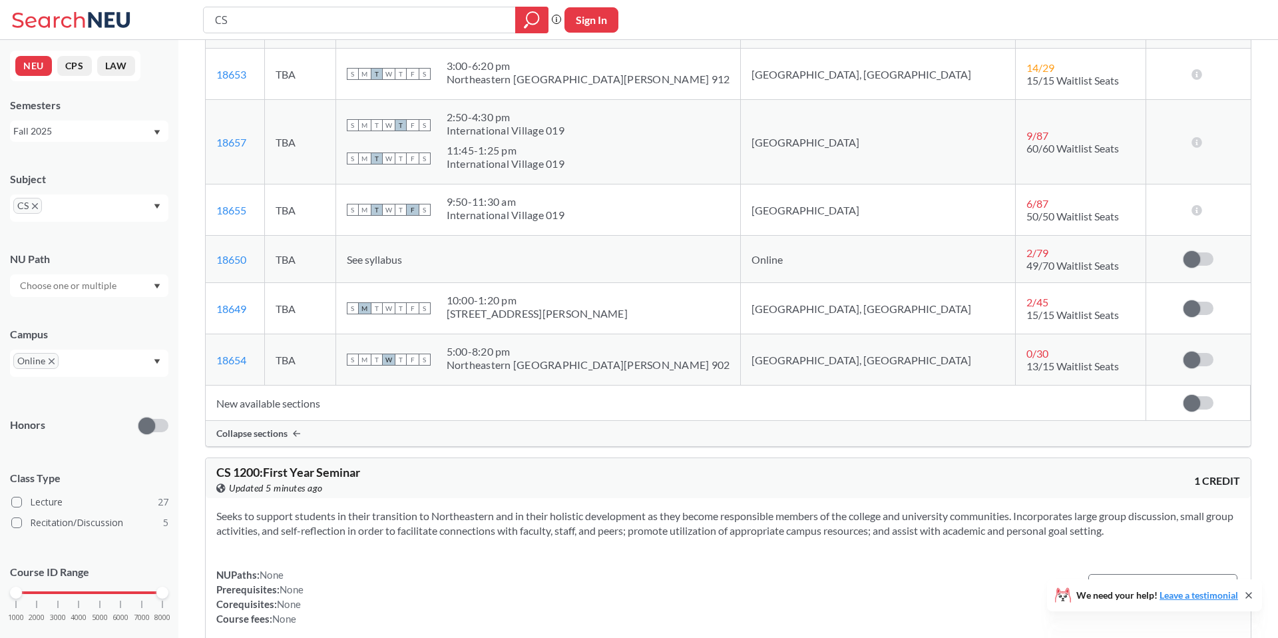
scroll to position [3686, 0]
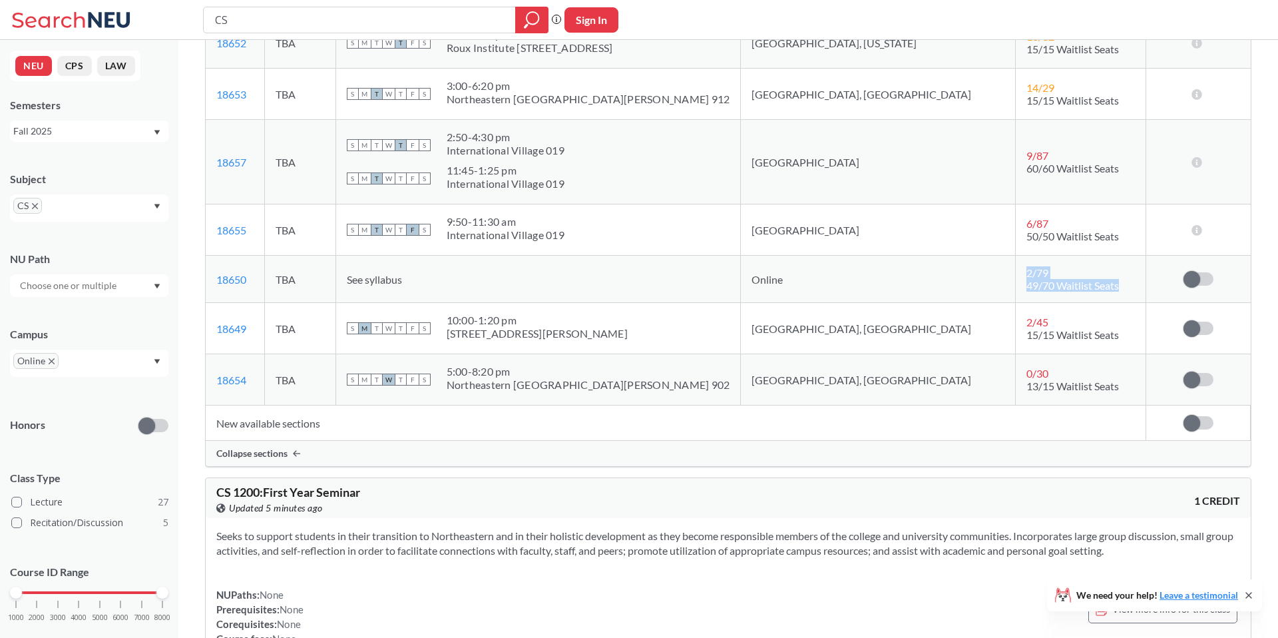
drag, startPoint x: 1055, startPoint y: 280, endPoint x: 948, endPoint y: 270, distance: 107.7
click at [1016, 270] on td "2 / 79 49/70 Waitlist Seats" at bounding box center [1081, 279] width 130 height 47
drag, startPoint x: 946, startPoint y: 270, endPoint x: 1069, endPoint y: 289, distance: 124.0
click at [1069, 289] on td "2 / 79 49/70 Waitlist Seats" at bounding box center [1081, 279] width 130 height 47
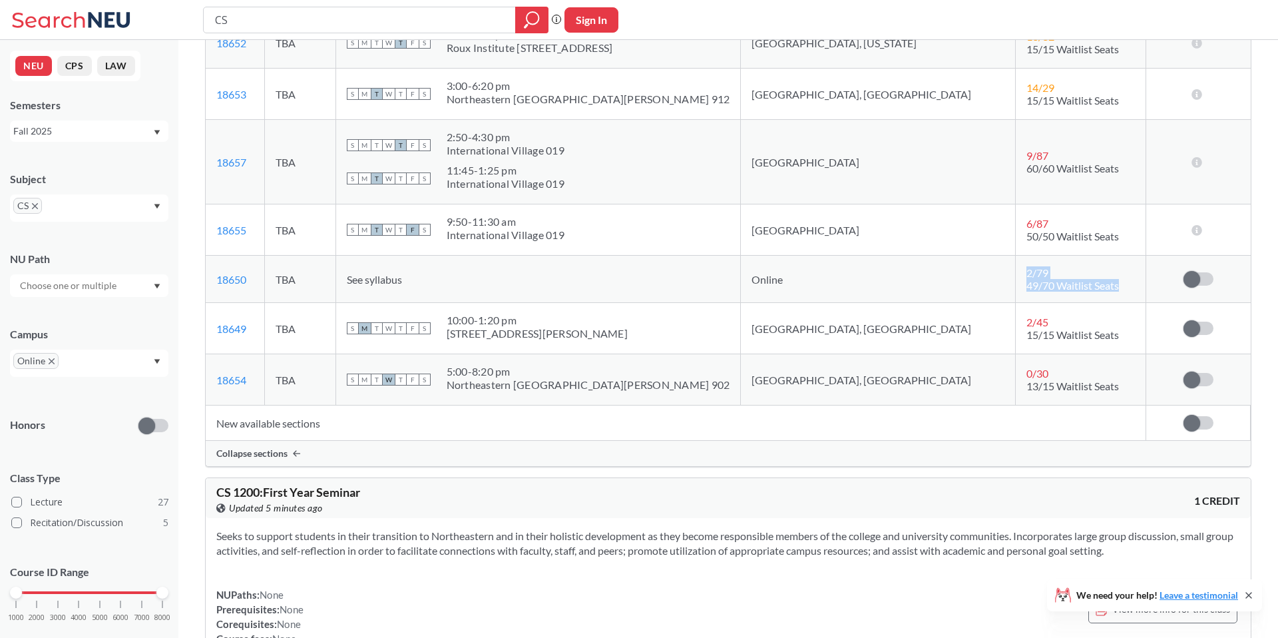
click at [1069, 289] on td "2 / 79 49/70 Waitlist Seats" at bounding box center [1081, 279] width 130 height 47
drag, startPoint x: 1069, startPoint y: 289, endPoint x: 246, endPoint y: 254, distance: 824.1
click at [246, 254] on tbody "18656 View this section on Banner. TBA S M T W T F S 3:00 - 4:40 pm [PERSON_NAM…" at bounding box center [728, 160] width 1045 height 491
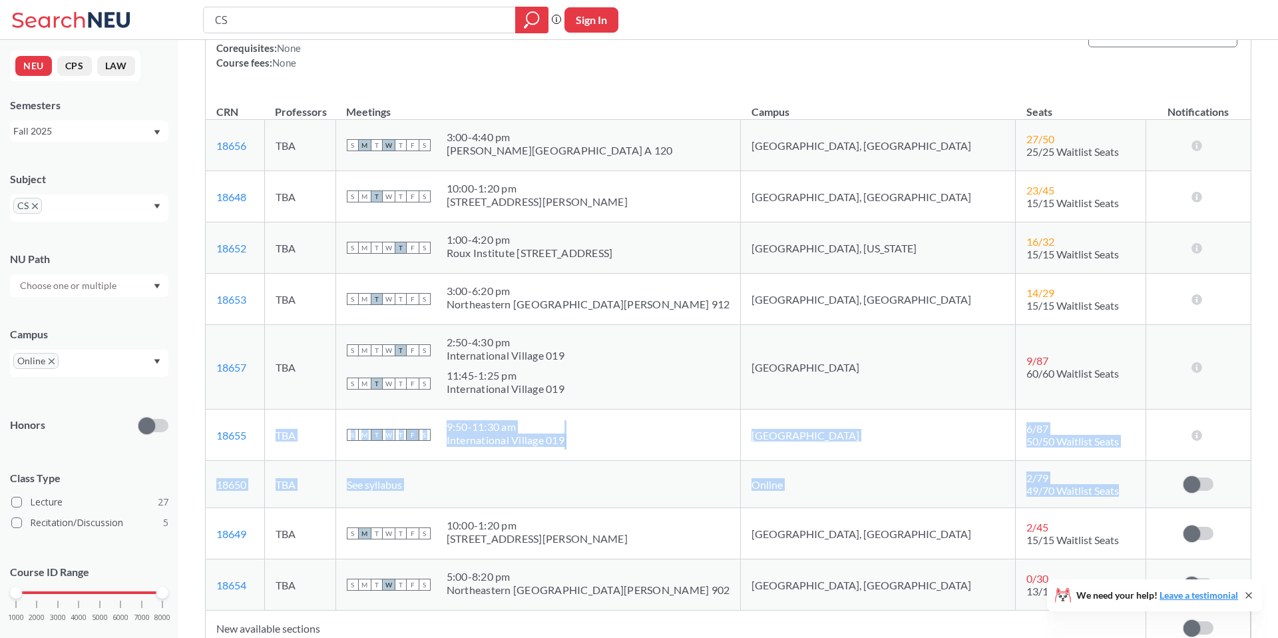
scroll to position [3470, 0]
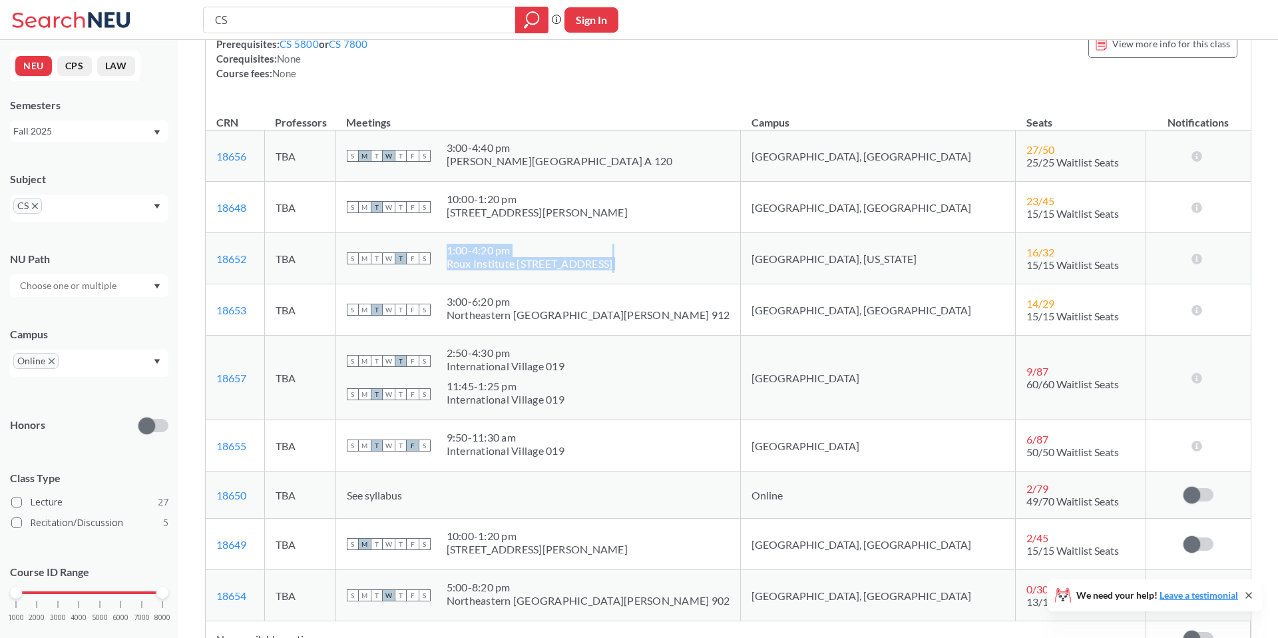
drag, startPoint x: 909, startPoint y: 249, endPoint x: 669, endPoint y: 258, distance: 240.5
click at [669, 259] on tr "18652 View this section on Banner. TBA S M T W T F S 1:00 - 4:20 pm Roux Instit…" at bounding box center [728, 258] width 1045 height 51
drag, startPoint x: 681, startPoint y: 258, endPoint x: 861, endPoint y: 268, distance: 180.6
click at [862, 268] on tr "18652 View this section on Banner. TBA S M T W T F S 1:00 - 4:20 pm Roux Instit…" at bounding box center [728, 258] width 1045 height 51
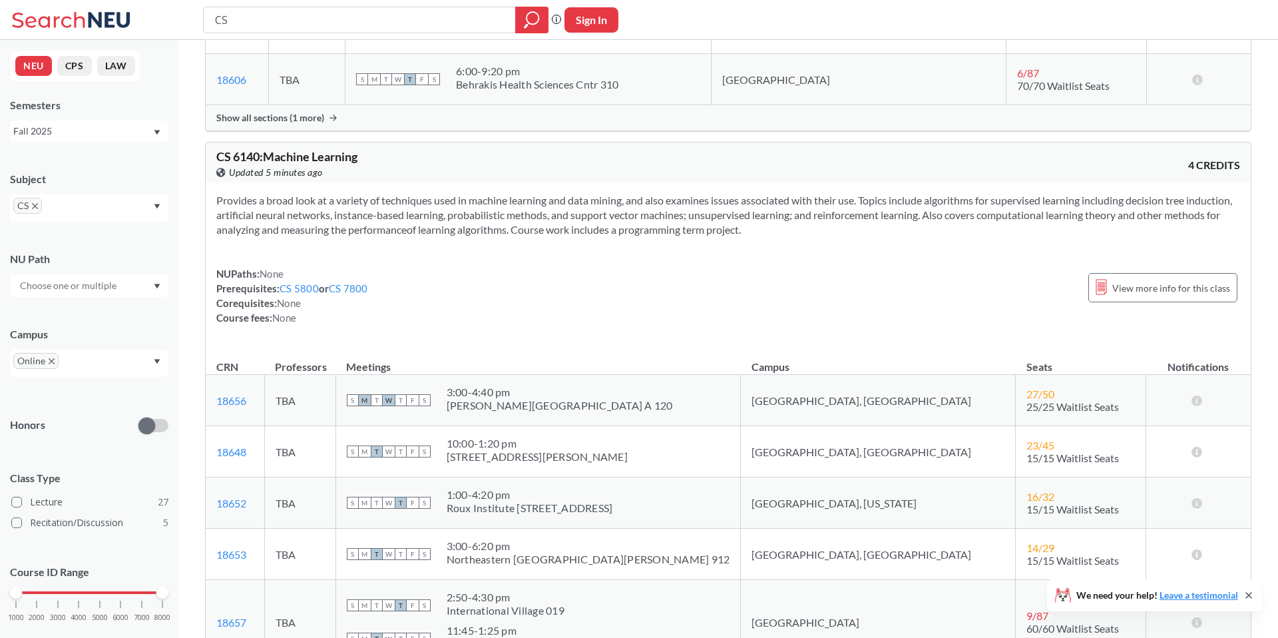
click at [864, 502] on td "[GEOGRAPHIC_DATA], [US_STATE]" at bounding box center [878, 502] width 275 height 51
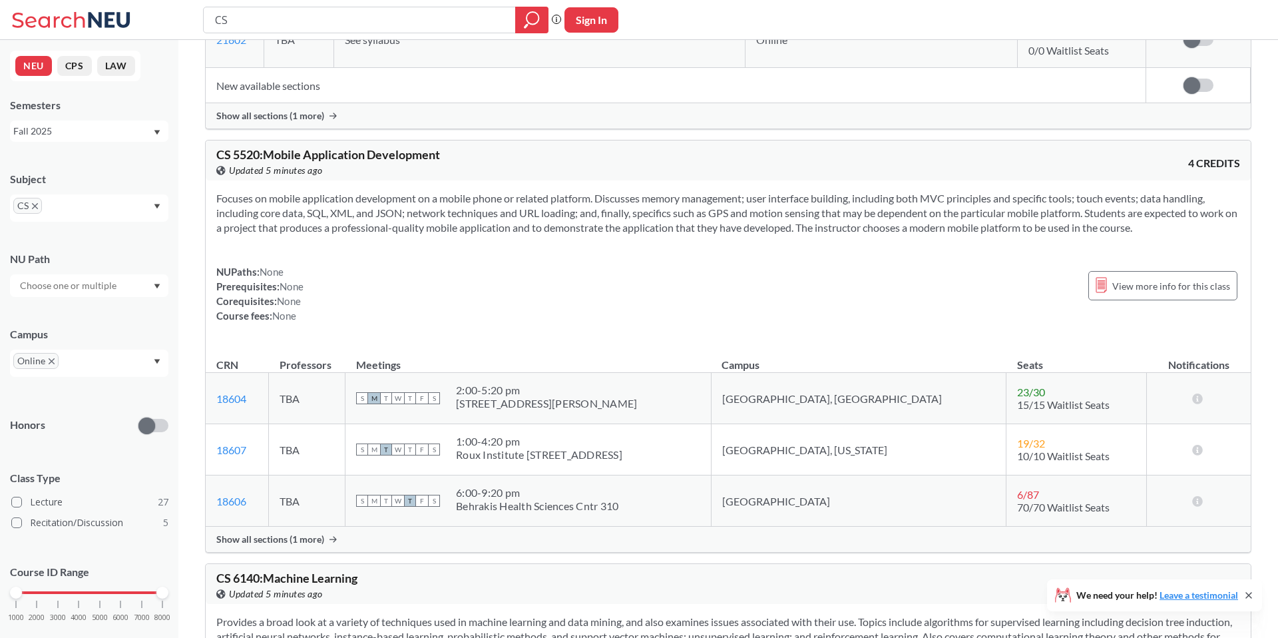
scroll to position [2787, 0]
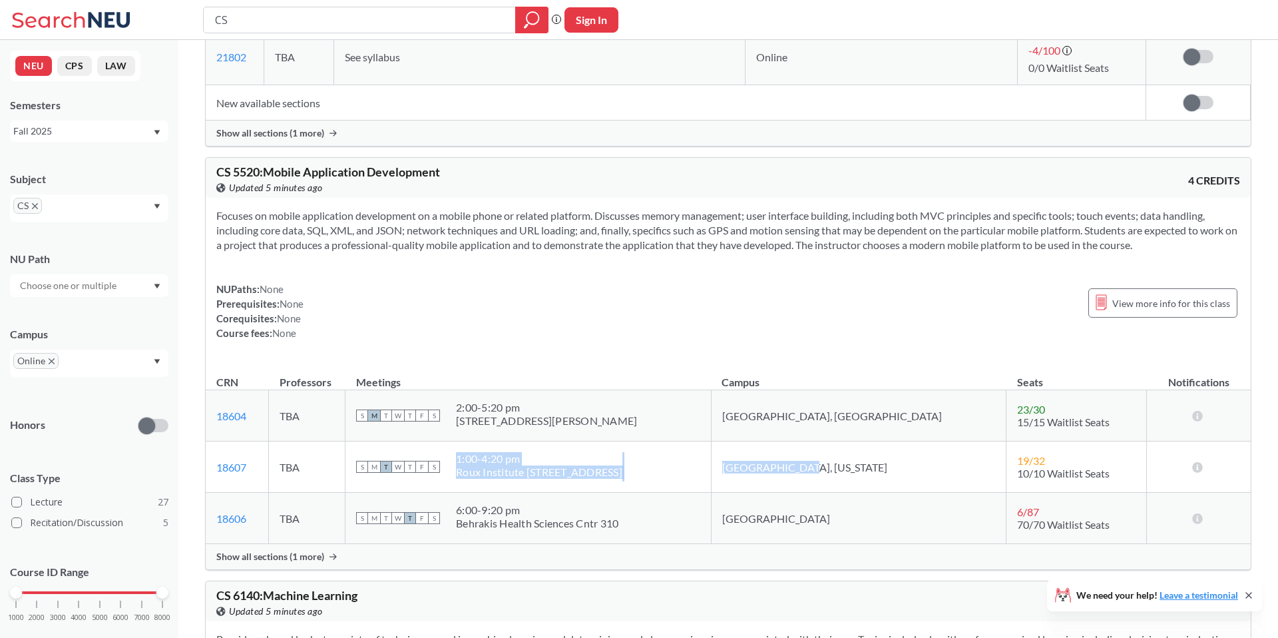
drag, startPoint x: 875, startPoint y: 473, endPoint x: 745, endPoint y: 472, distance: 129.8
click at [745, 472] on tr "18607 View this section on Banner. TBA S M T W T F S 1:00 - 4:20 pm Roux Instit…" at bounding box center [728, 466] width 1045 height 51
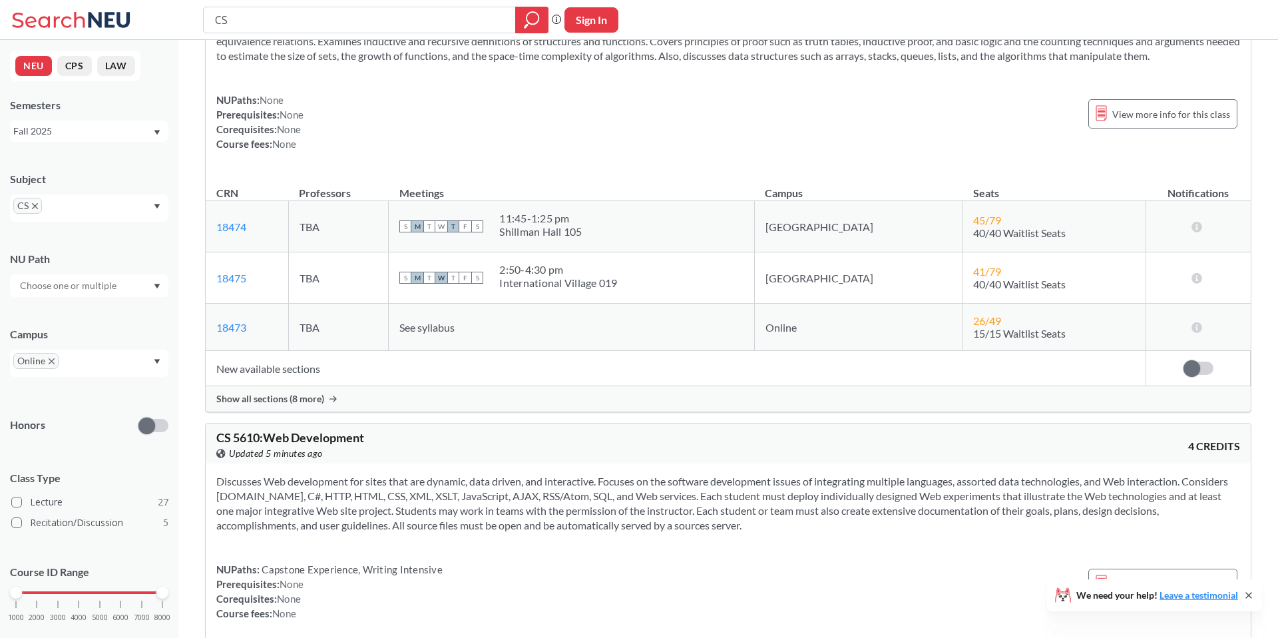
scroll to position [3108, 0]
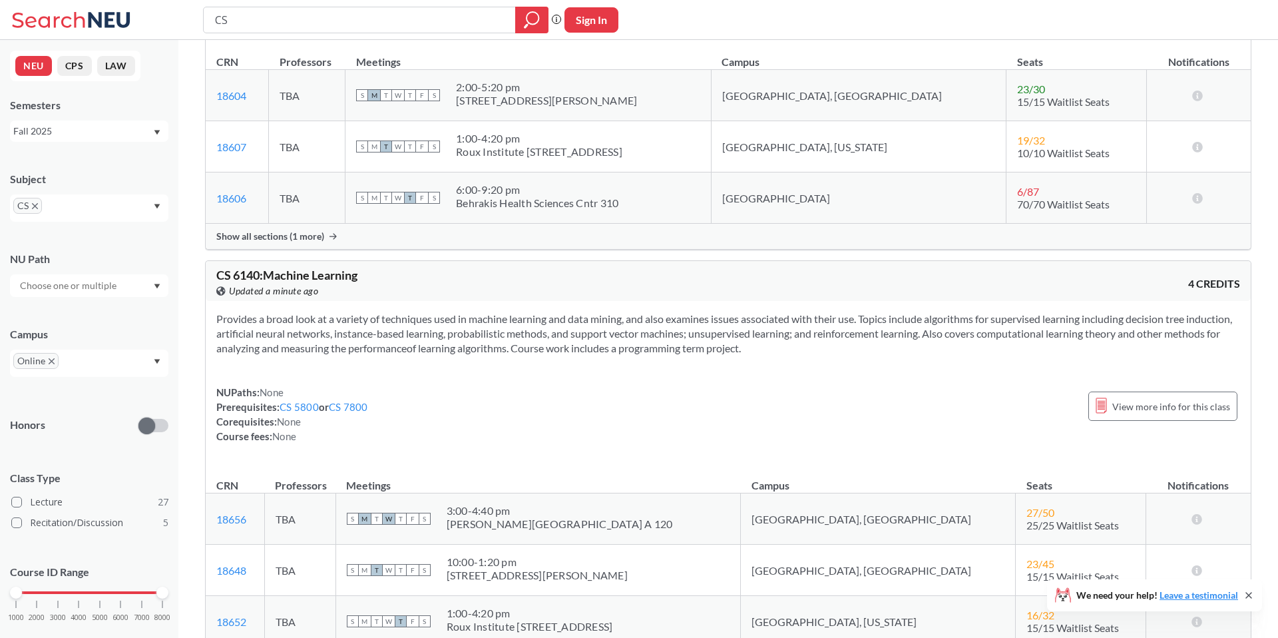
drag, startPoint x: 378, startPoint y: 459, endPoint x: 215, endPoint y: 315, distance: 217.8
click at [215, 315] on div "Provides a broad look at a variety of techniques used in machine learning and d…" at bounding box center [728, 383] width 1045 height 164
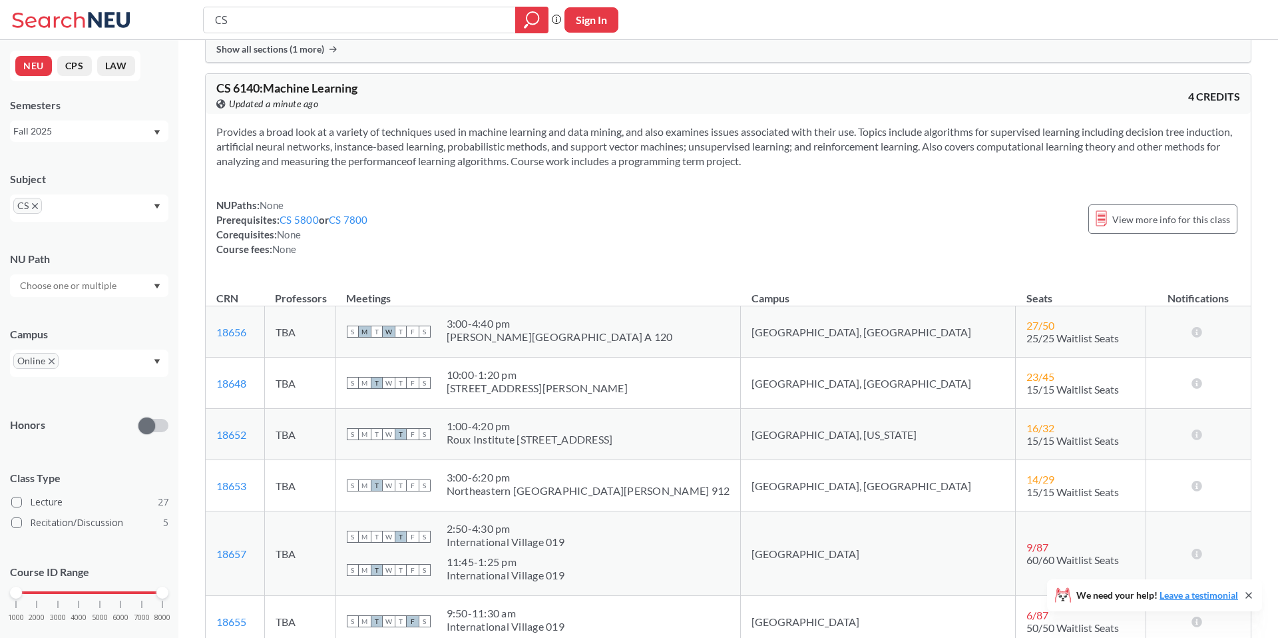
scroll to position [3296, 0]
drag, startPoint x: 872, startPoint y: 437, endPoint x: 329, endPoint y: 421, distance: 542.7
click at [329, 421] on tr "18652 View this section on Banner. TBA S M T W T F S 1:00 - 4:20 pm Roux Instit…" at bounding box center [728, 432] width 1045 height 51
click at [309, 422] on td "TBA" at bounding box center [299, 432] width 71 height 51
drag, startPoint x: 289, startPoint y: 425, endPoint x: 874, endPoint y: 444, distance: 585.3
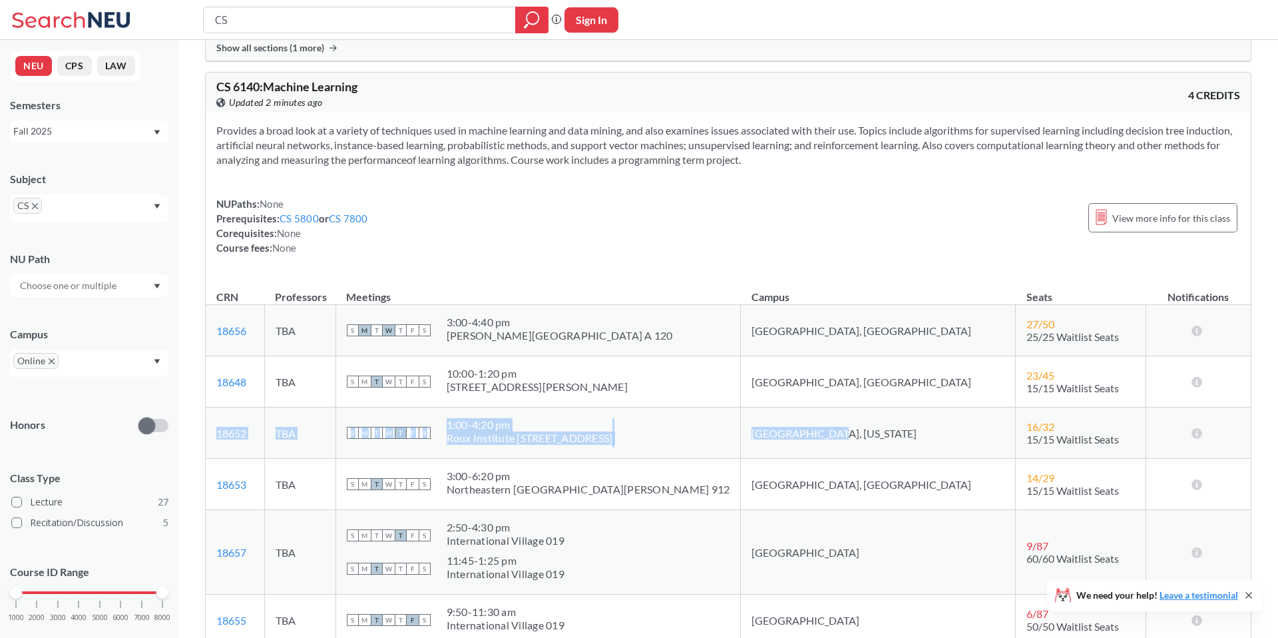
click at [874, 444] on tr "18652 View this section on Banner. TBA S M T W T F S 1:00 - 4:20 pm Roux Instit…" at bounding box center [728, 432] width 1045 height 51
click at [871, 437] on td "[GEOGRAPHIC_DATA], [US_STATE]" at bounding box center [878, 432] width 275 height 51
click at [230, 431] on link "18652" at bounding box center [231, 433] width 30 height 13
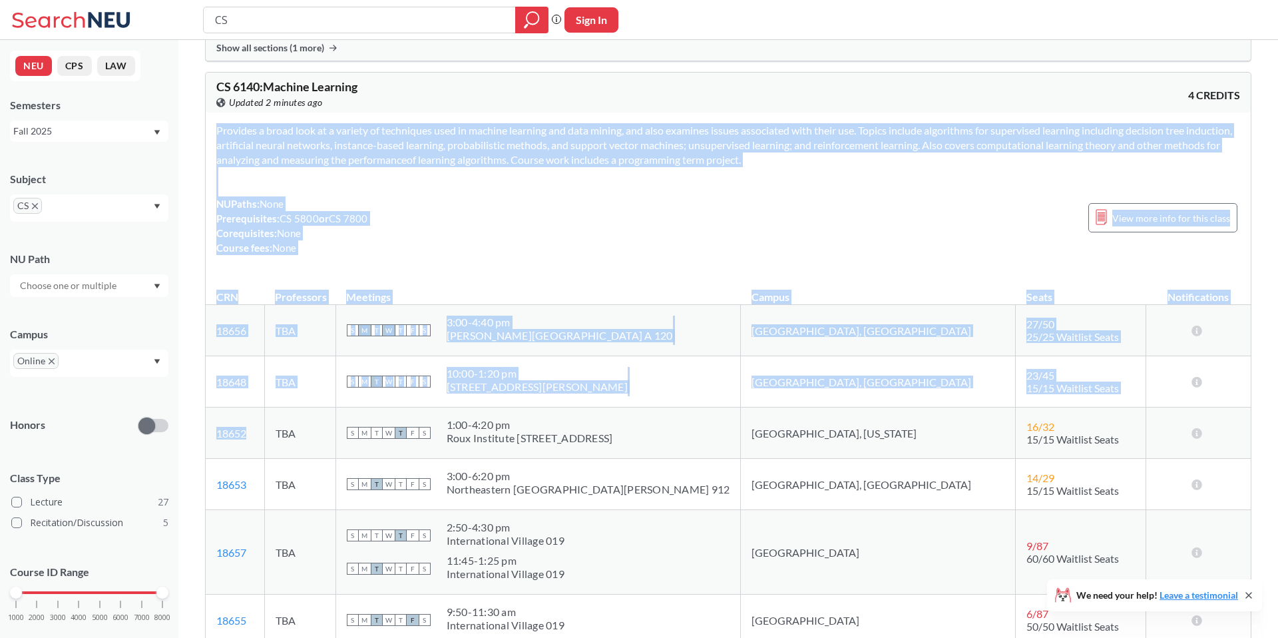
drag, startPoint x: 275, startPoint y: 430, endPoint x: 197, endPoint y: 430, distance: 77.9
click at [208, 430] on td "18652 View this section on Banner." at bounding box center [235, 432] width 59 height 51
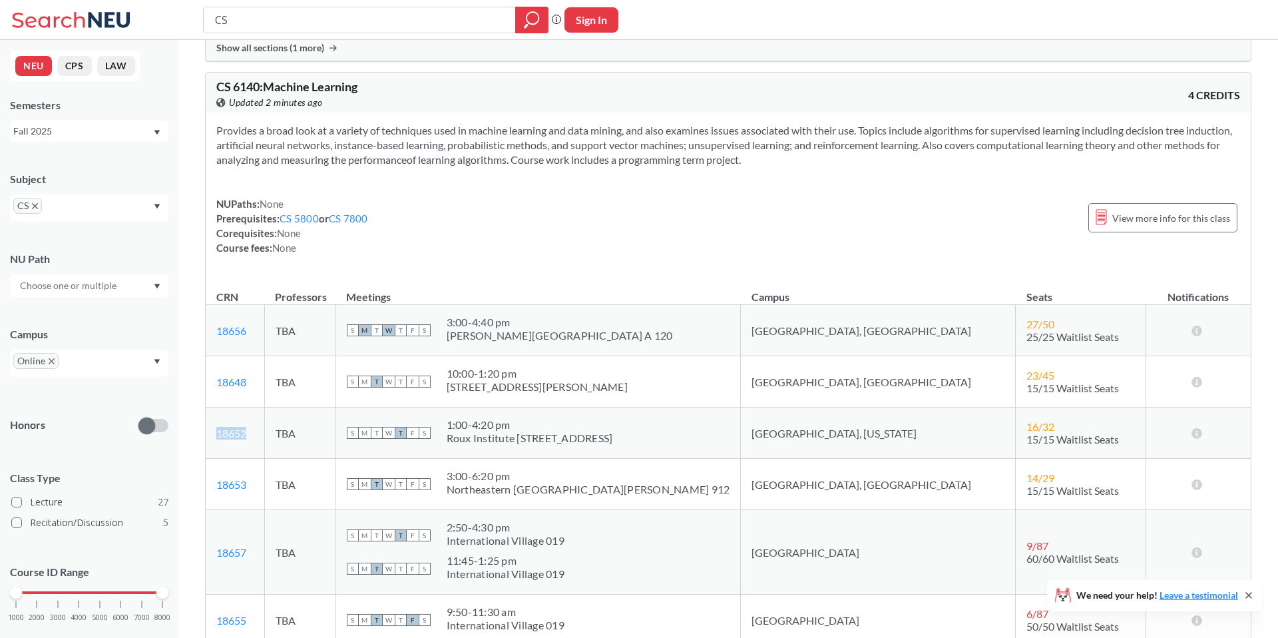
drag, startPoint x: 208, startPoint y: 430, endPoint x: 248, endPoint y: 432, distance: 40.0
click at [248, 432] on td "18652 View this section on Banner." at bounding box center [235, 432] width 59 height 51
copy link "18652"
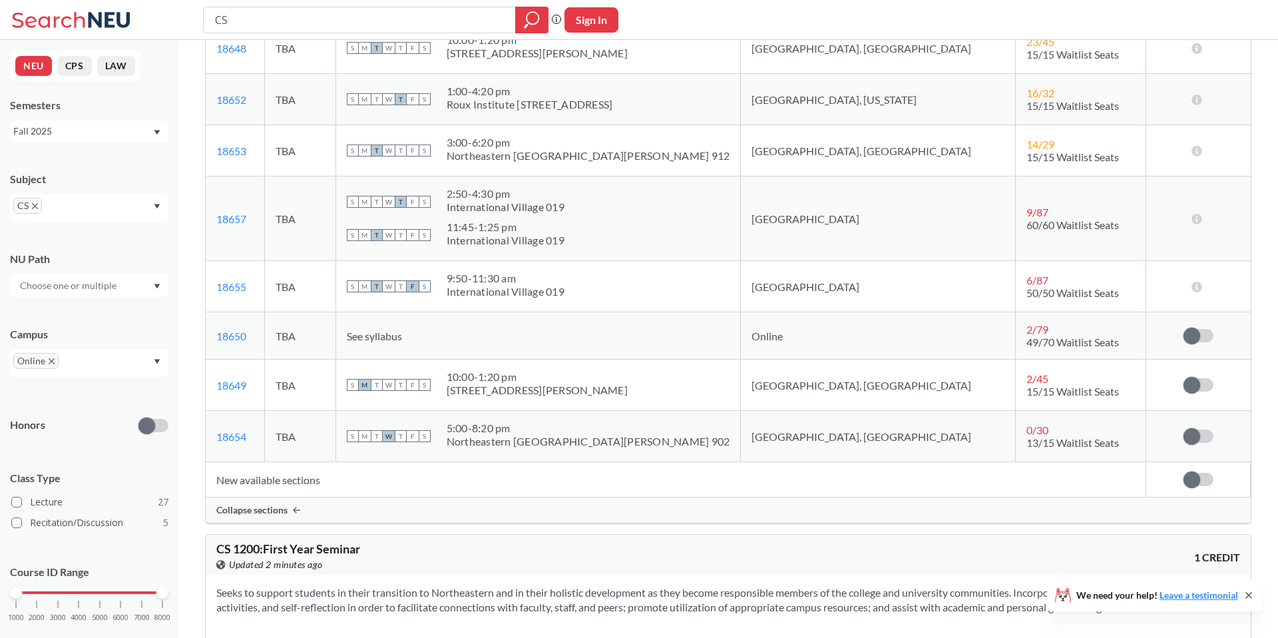
click at [573, 414] on td "S M T W T F S 5:00 - 8:20 pm [GEOGRAPHIC_DATA][PERSON_NAME] 902" at bounding box center [537, 436] width 405 height 51
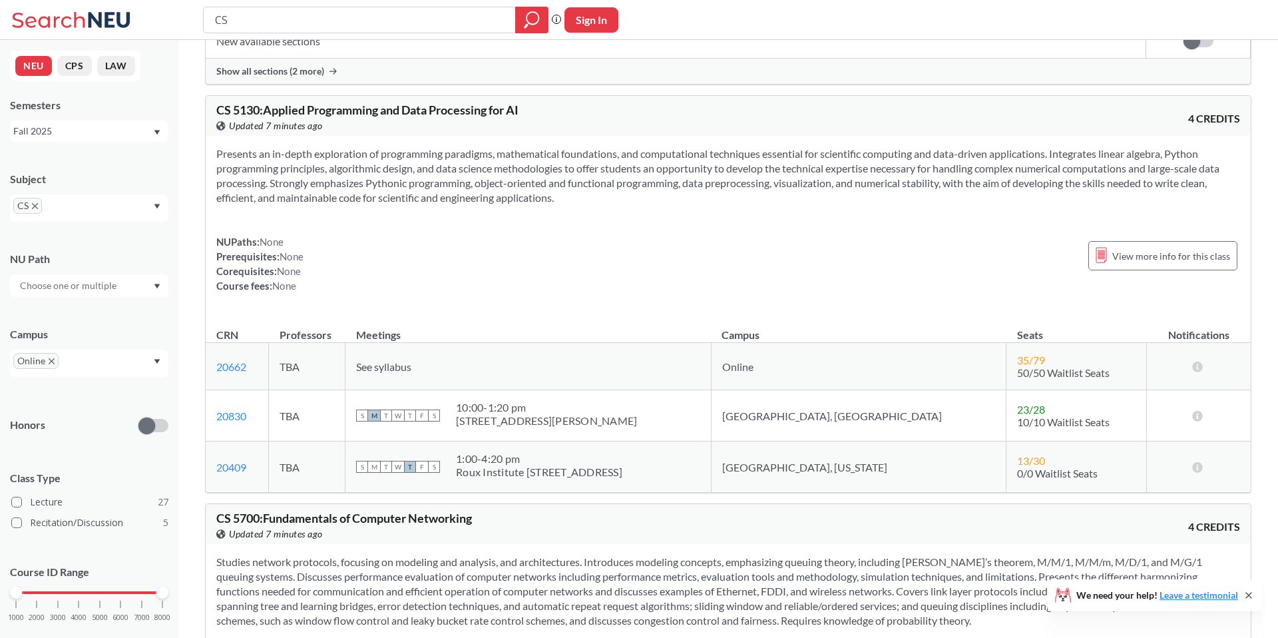
scroll to position [7402, 0]
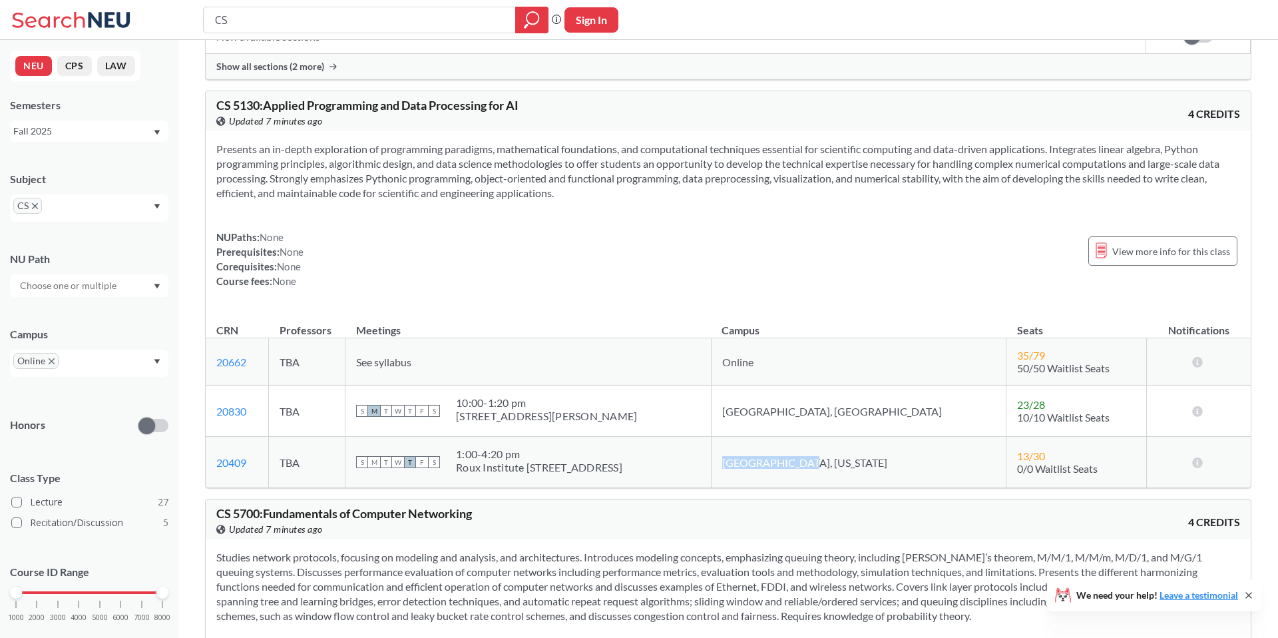
drag, startPoint x: 784, startPoint y: 479, endPoint x: 887, endPoint y: 483, distance: 102.6
click at [887, 483] on td "[GEOGRAPHIC_DATA], [US_STATE]" at bounding box center [859, 462] width 296 height 51
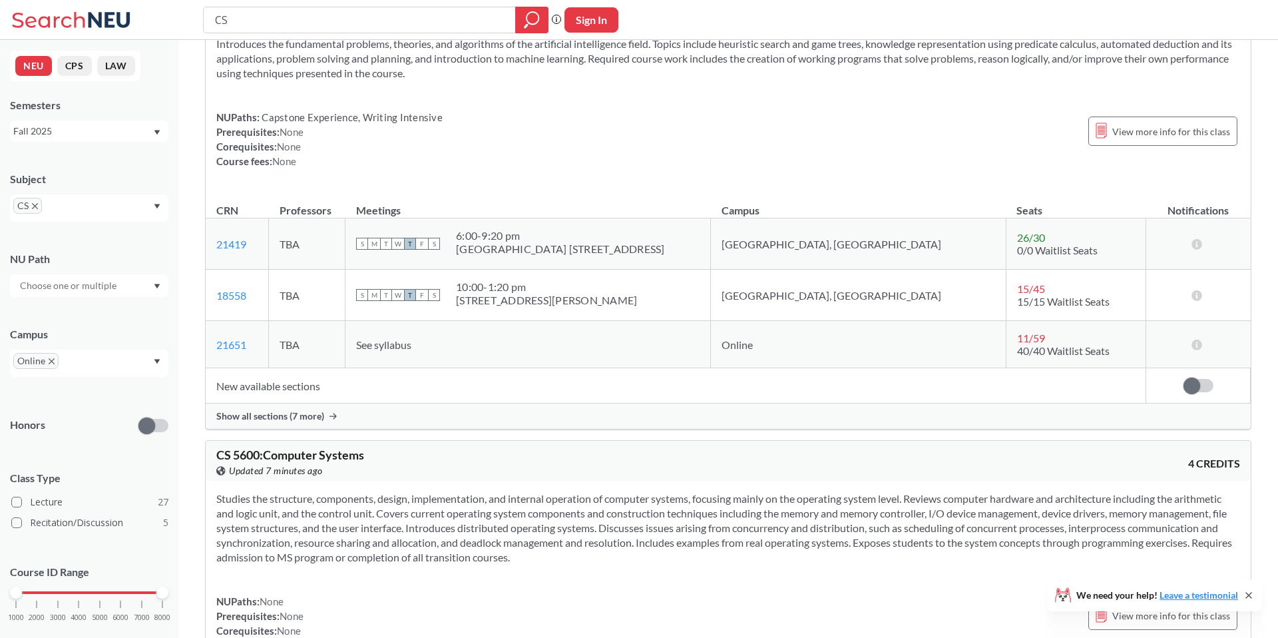
scroll to position [8651, 0]
drag, startPoint x: 932, startPoint y: 357, endPoint x: 1050, endPoint y: 380, distance: 120.1
click at [1050, 380] on table "CRN Professors Meetings Campus Seats Notifications 21419 View this section on B…" at bounding box center [728, 295] width 1045 height 214
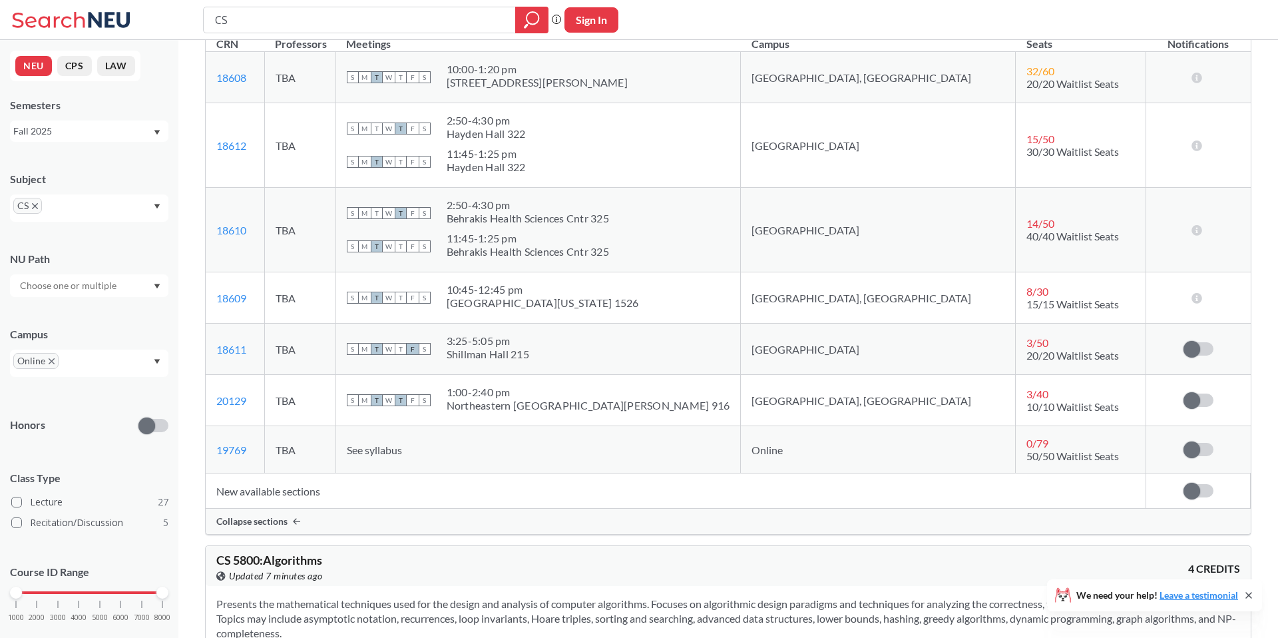
scroll to position [9312, 0]
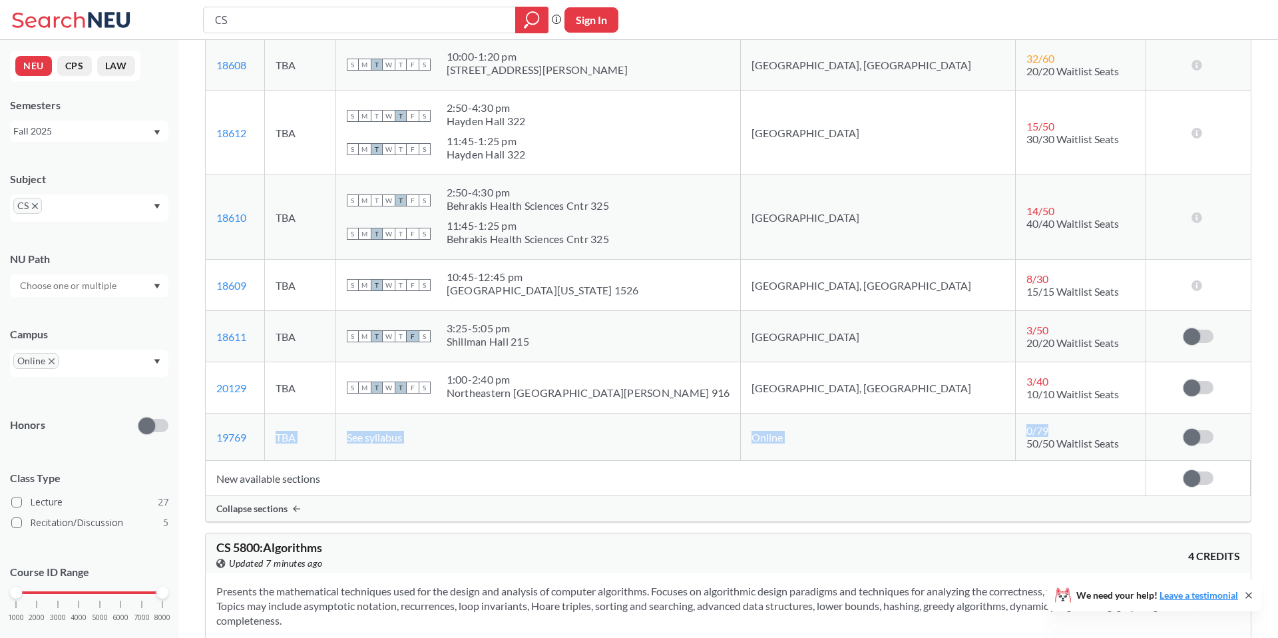
drag, startPoint x: 1062, startPoint y: 445, endPoint x: 346, endPoint y: 440, distance: 716.2
click at [346, 438] on tr "19769 View this section on Banner. TBA See syllabus Online 0 / 79 50/50 Waitlis…" at bounding box center [728, 436] width 1045 height 47
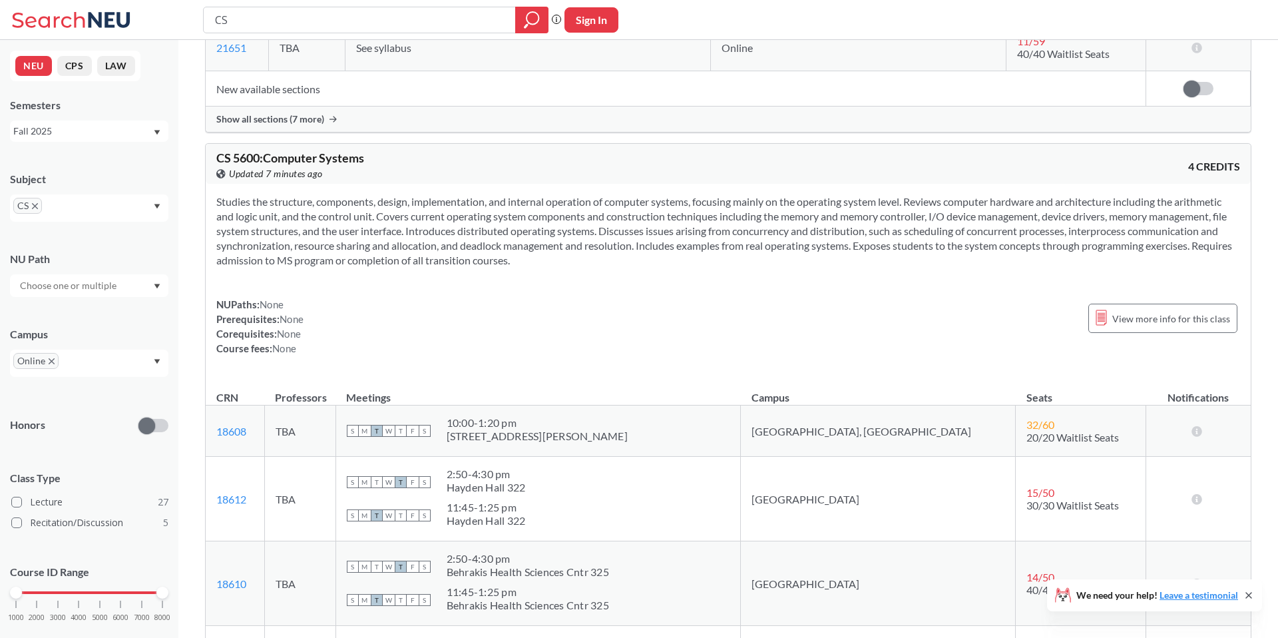
scroll to position [8886, 0]
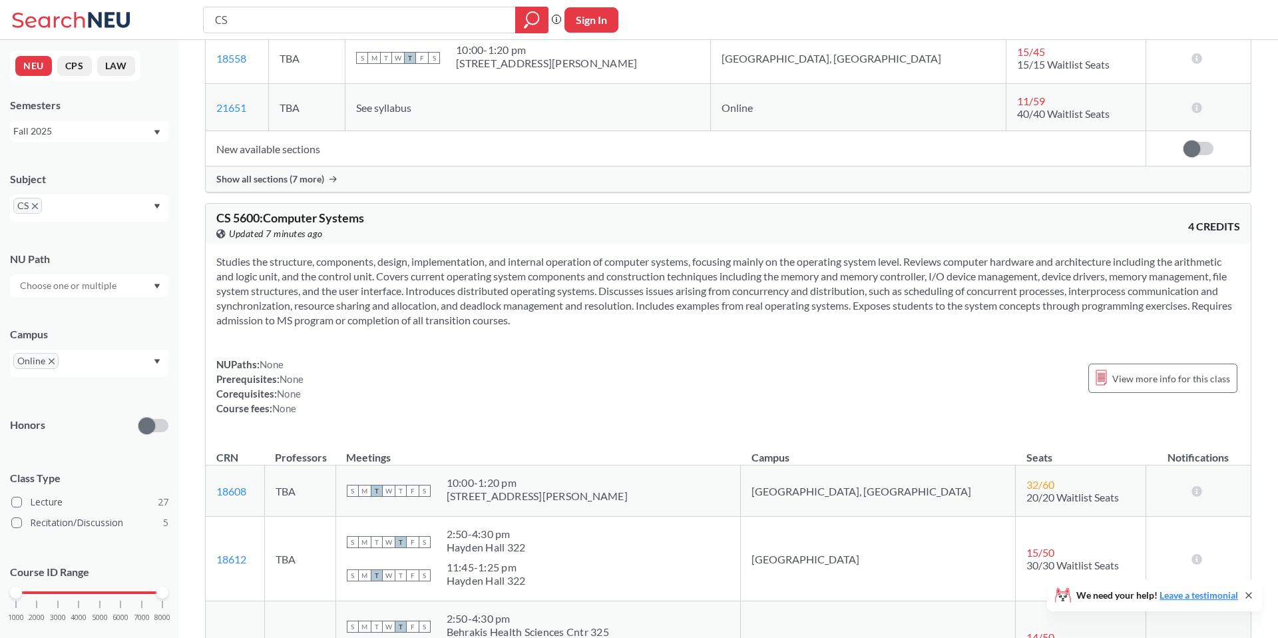
drag, startPoint x: 337, startPoint y: 435, endPoint x: 203, endPoint y: 273, distance: 210.8
click at [217, 272] on section "Studies the structure, components, design, implementation, and internal operati…" at bounding box center [728, 290] width 1024 height 73
drag, startPoint x: 214, startPoint y: 272, endPoint x: 726, endPoint y: 354, distance: 518.3
click at [726, 354] on div "Studies the structure, components, design, implementation, and internal operati…" at bounding box center [728, 340] width 1045 height 193
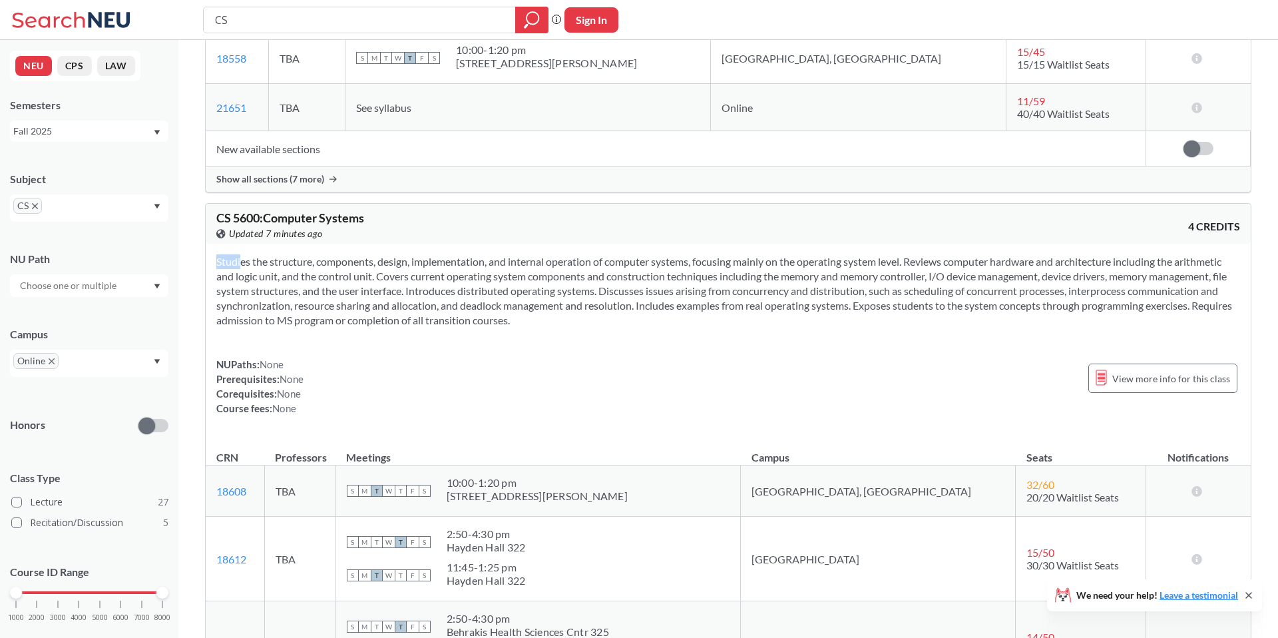
copy section
click at [603, 274] on section "Studies the structure, components, design, implementation, and internal operati…" at bounding box center [728, 290] width 1024 height 73
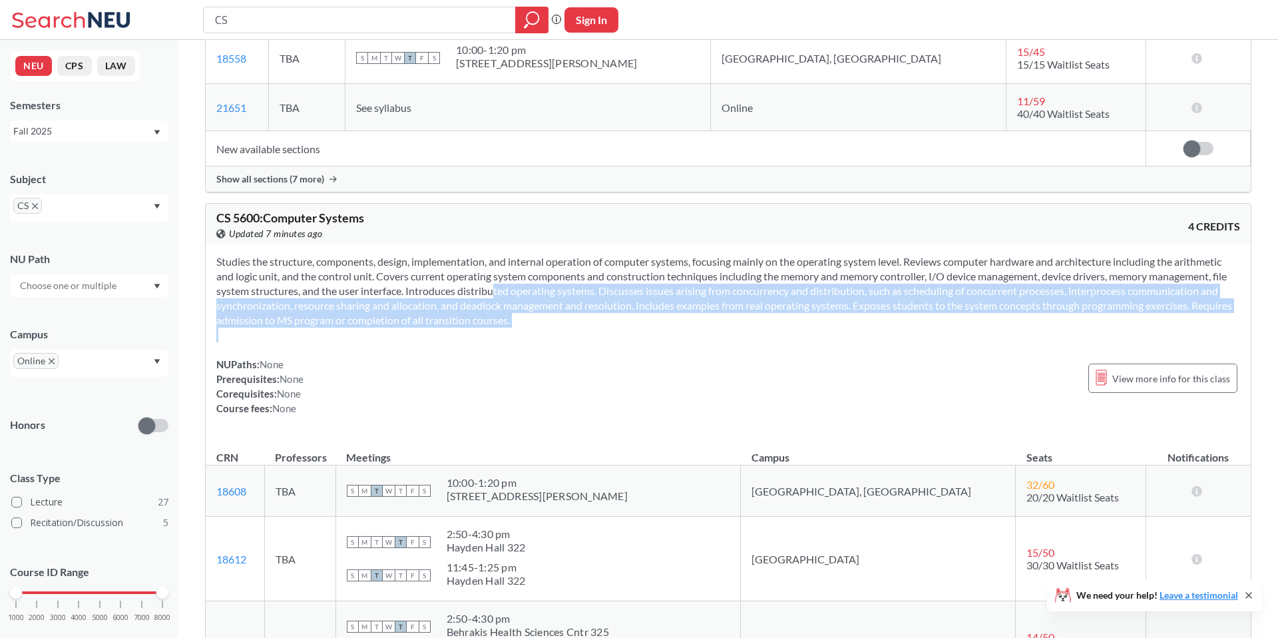
drag, startPoint x: 491, startPoint y: 312, endPoint x: 832, endPoint y: 371, distance: 346.4
click at [832, 371] on div "Studies the structure, components, design, implementation, and internal operati…" at bounding box center [728, 340] width 1045 height 193
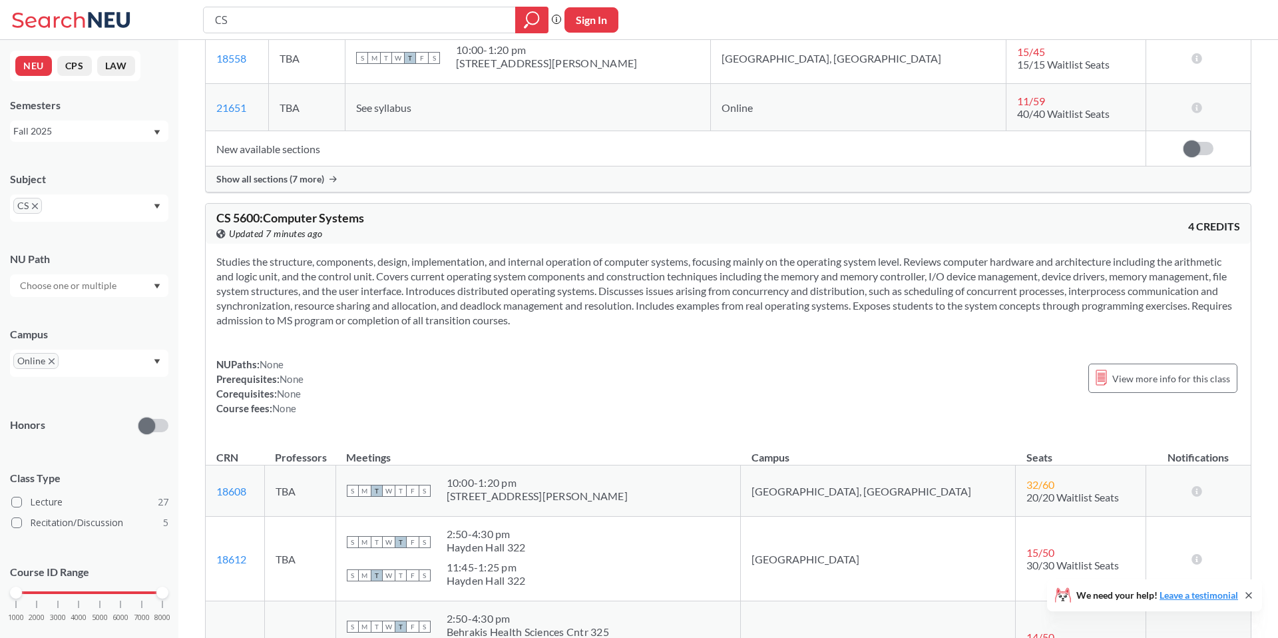
click at [869, 342] on div "Studies the structure, components, design, implementation, and internal operati…" at bounding box center [728, 340] width 1045 height 193
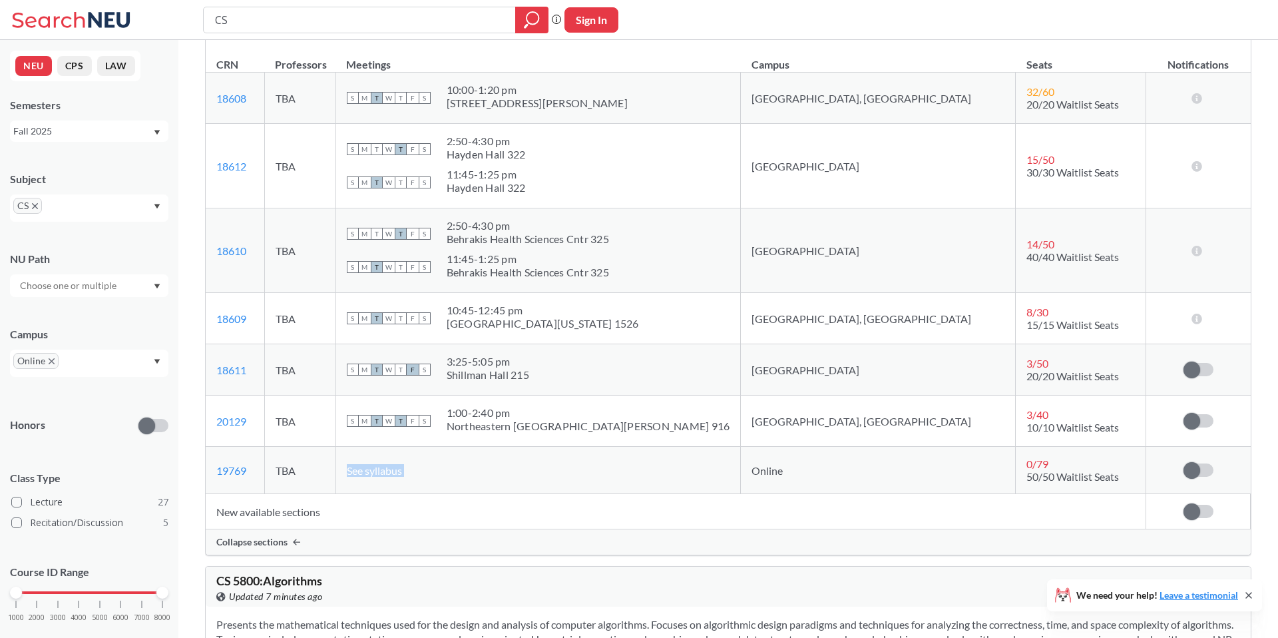
drag, startPoint x: 847, startPoint y: 477, endPoint x: 753, endPoint y: 475, distance: 93.9
click at [753, 474] on tr "19769 View this section on Banner. TBA See syllabus Online 0 / 79 50/50 Waitlis…" at bounding box center [728, 470] width 1045 height 47
click at [808, 271] on td "[GEOGRAPHIC_DATA]" at bounding box center [878, 250] width 275 height 85
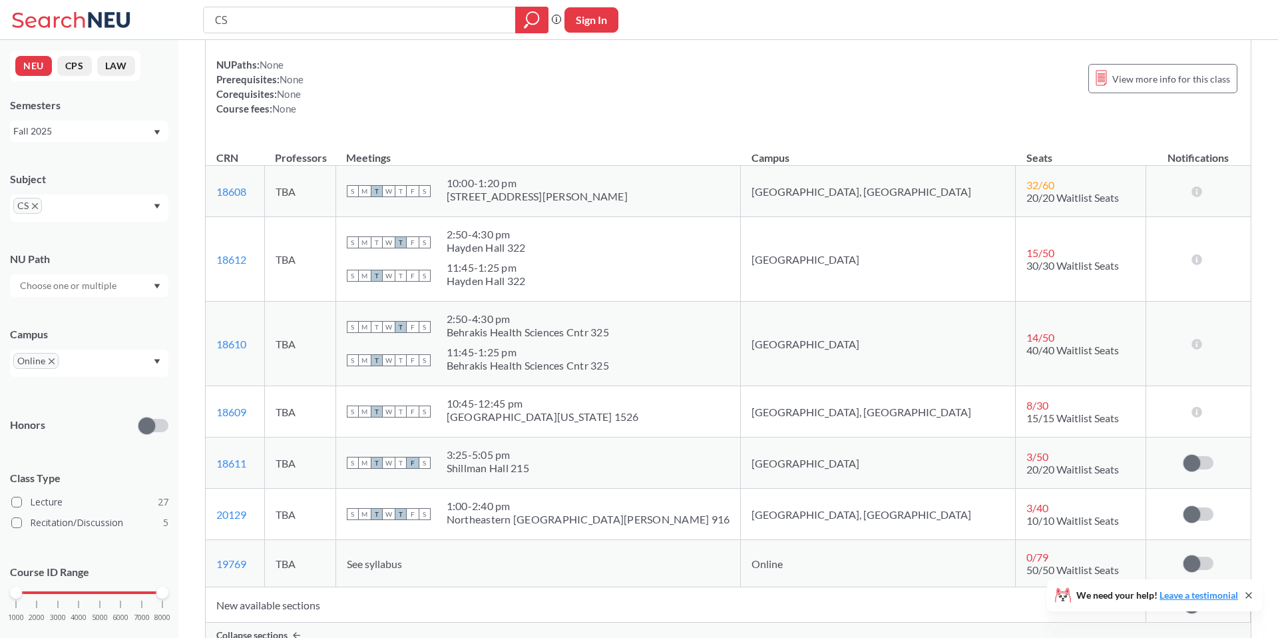
scroll to position [8979, 0]
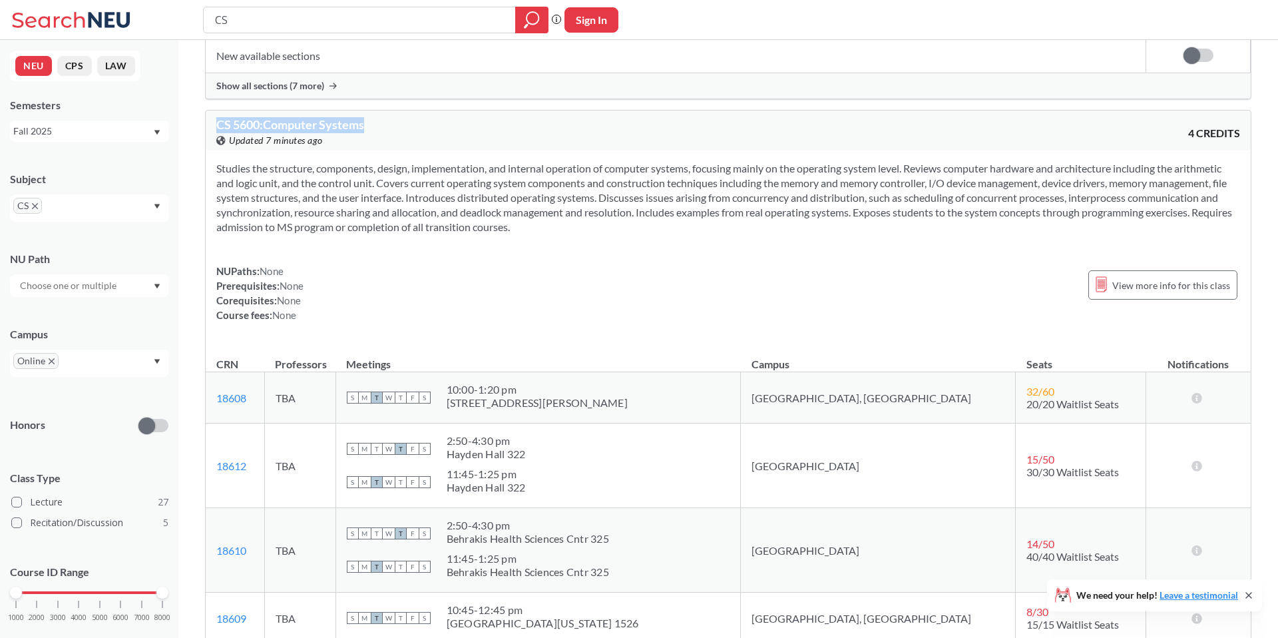
drag, startPoint x: 379, startPoint y: 142, endPoint x: 202, endPoint y: 138, distance: 176.4
click at [310, 269] on div "Studies the structure, components, design, implementation, and internal operati…" at bounding box center [728, 246] width 1045 height 193
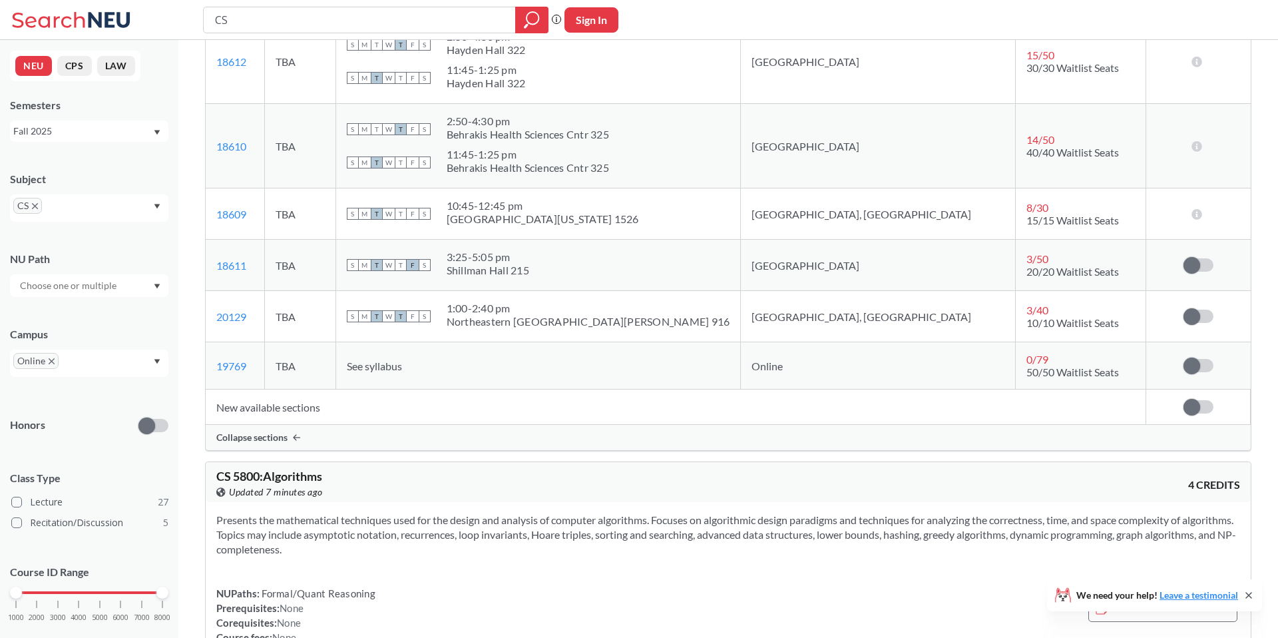
scroll to position [9393, 0]
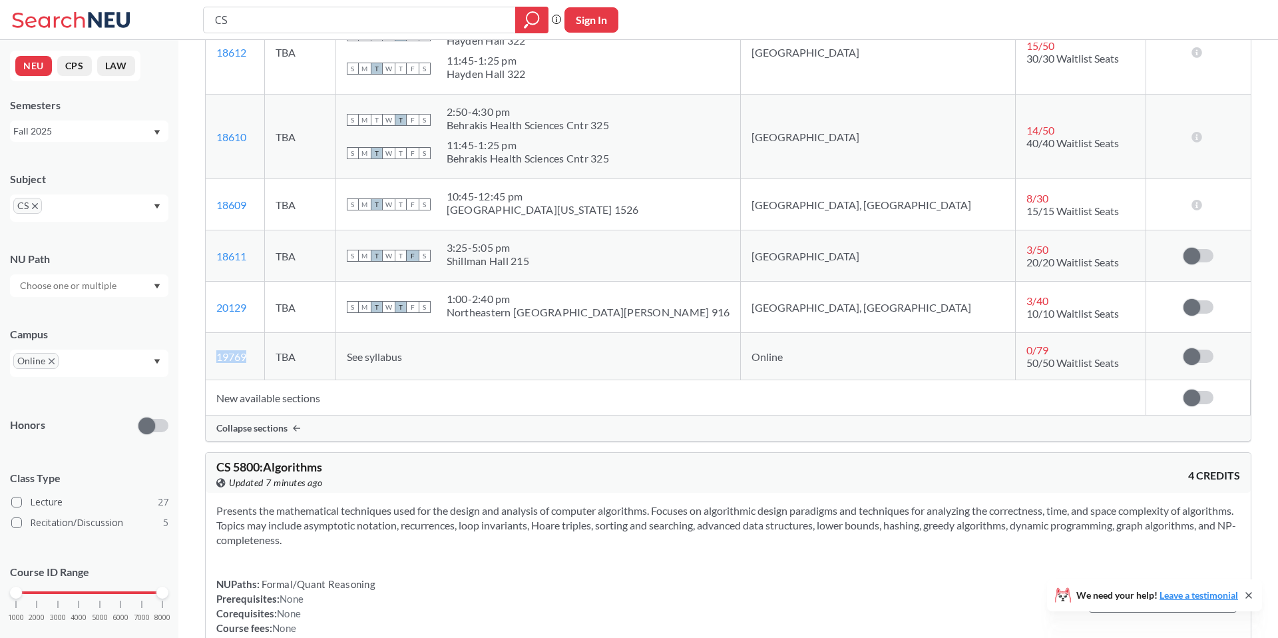
drag, startPoint x: 263, startPoint y: 368, endPoint x: 214, endPoint y: 367, distance: 49.3
click at [214, 367] on td "19769 View this section on Banner." at bounding box center [235, 356] width 59 height 47
copy link "19769"
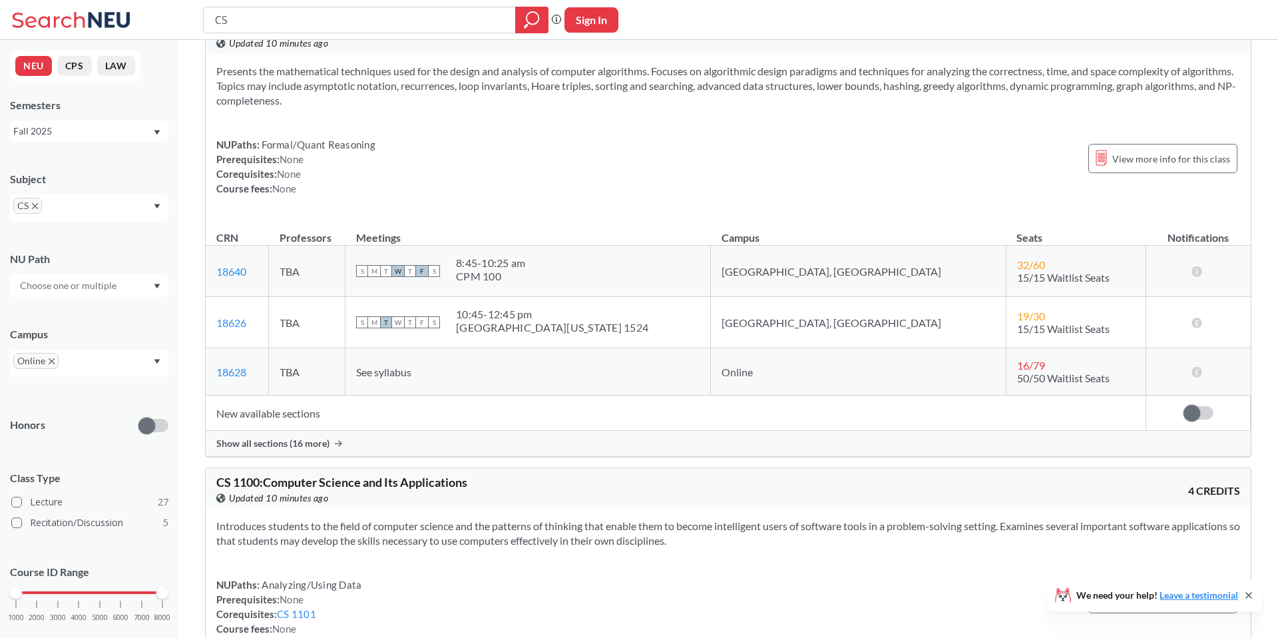
scroll to position [9835, 0]
click at [283, 447] on span "Show all sections (16 more)" at bounding box center [272, 441] width 113 height 12
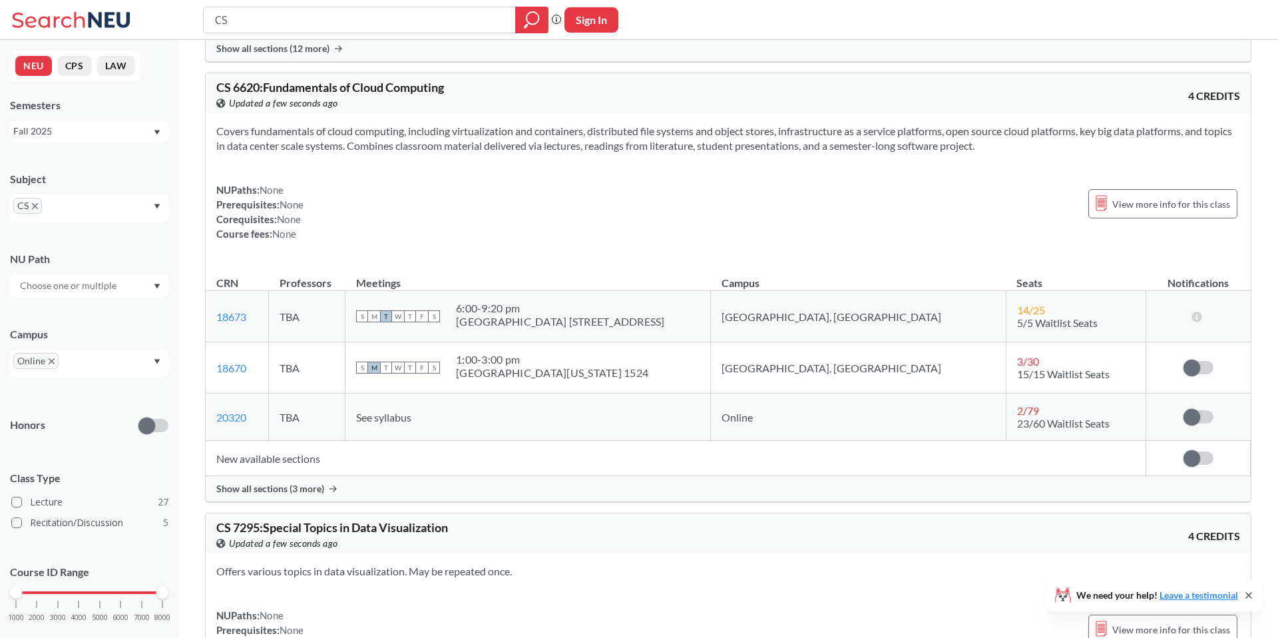
scroll to position [13923, 0]
click at [294, 500] on div "Show all sections (3 more)" at bounding box center [728, 487] width 1045 height 25
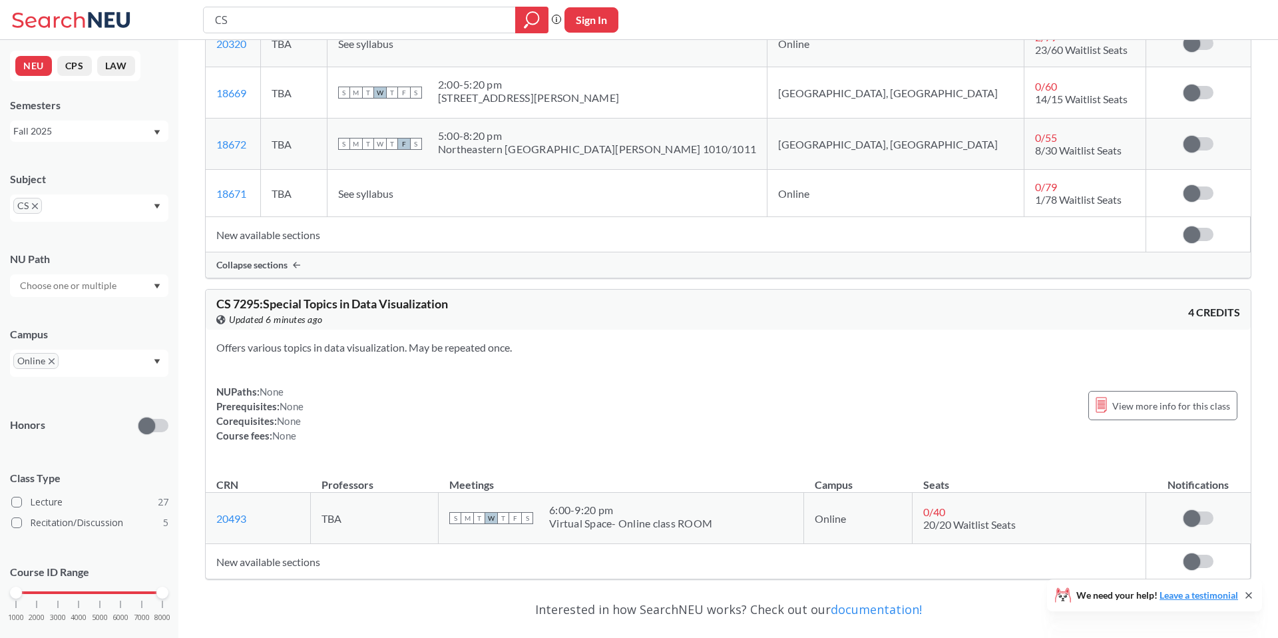
scroll to position [3108, 0]
